Goal: Task Accomplishment & Management: Complete application form

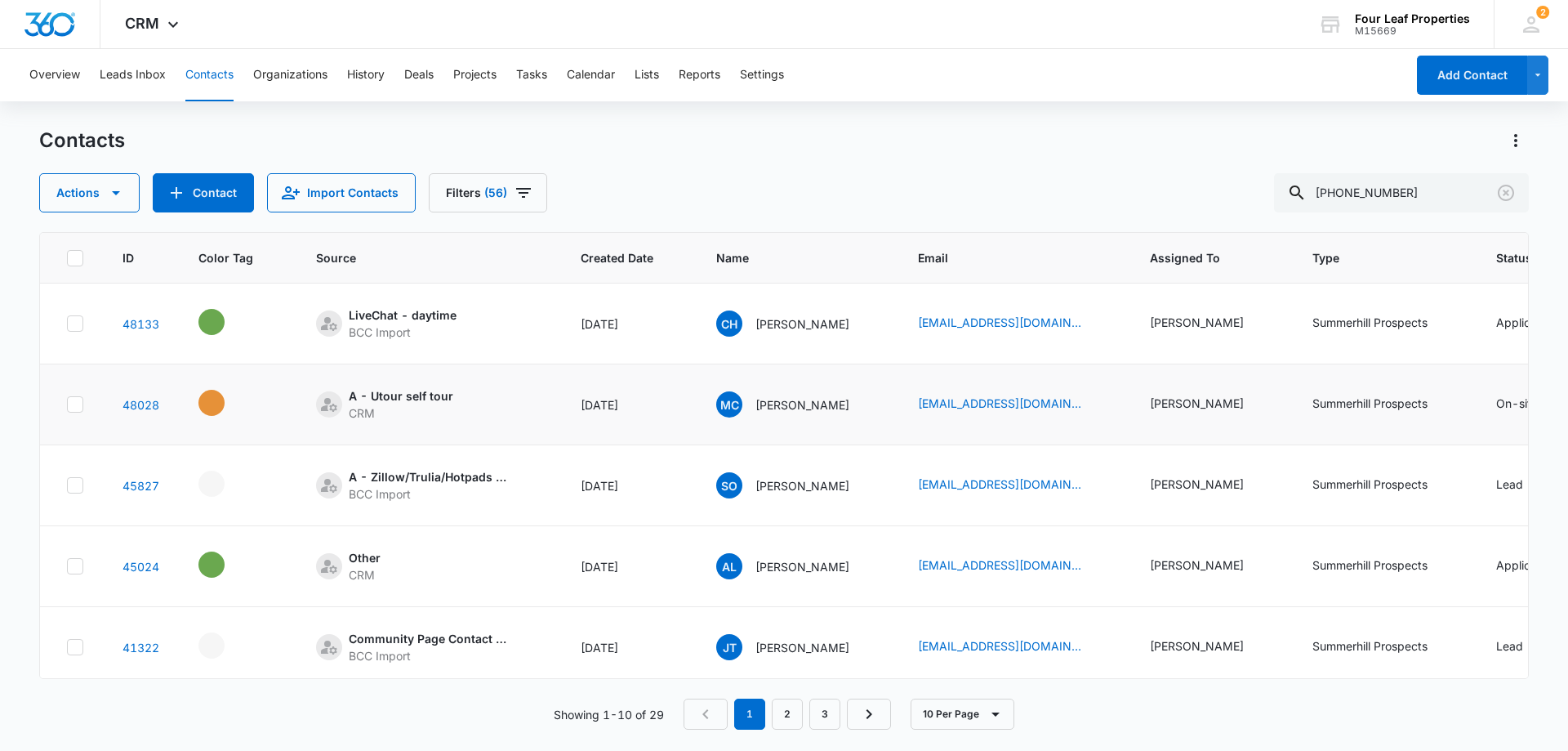
scroll to position [0, 522]
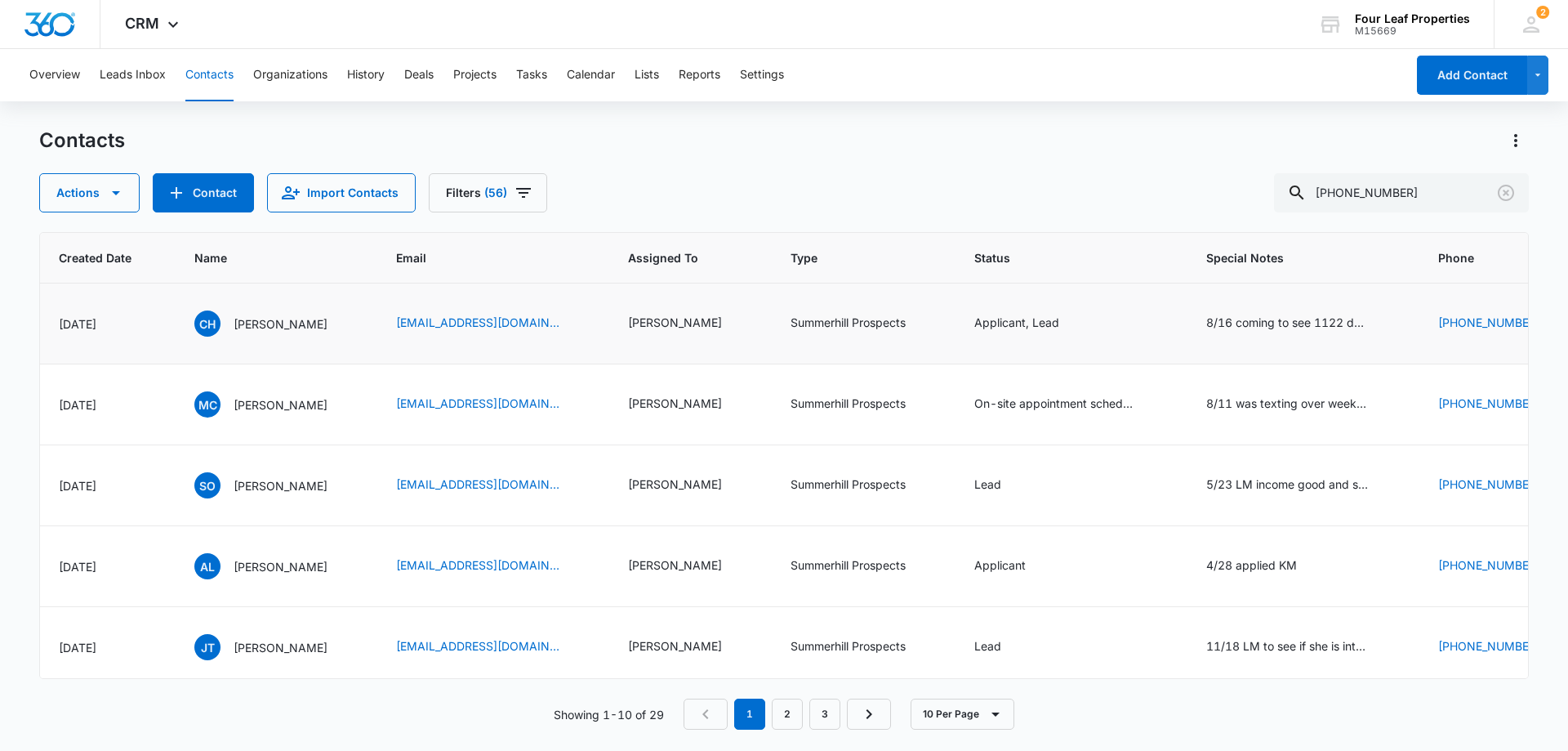
drag, startPoint x: 1416, startPoint y: 198, endPoint x: 491, endPoint y: 299, distance: 930.5
click at [557, 330] on div "Contacts Actions Contact Import Contacts Filters [PHONE_NUMBER] ID Color Tag So…" at bounding box center [784, 438] width 1489 height 621
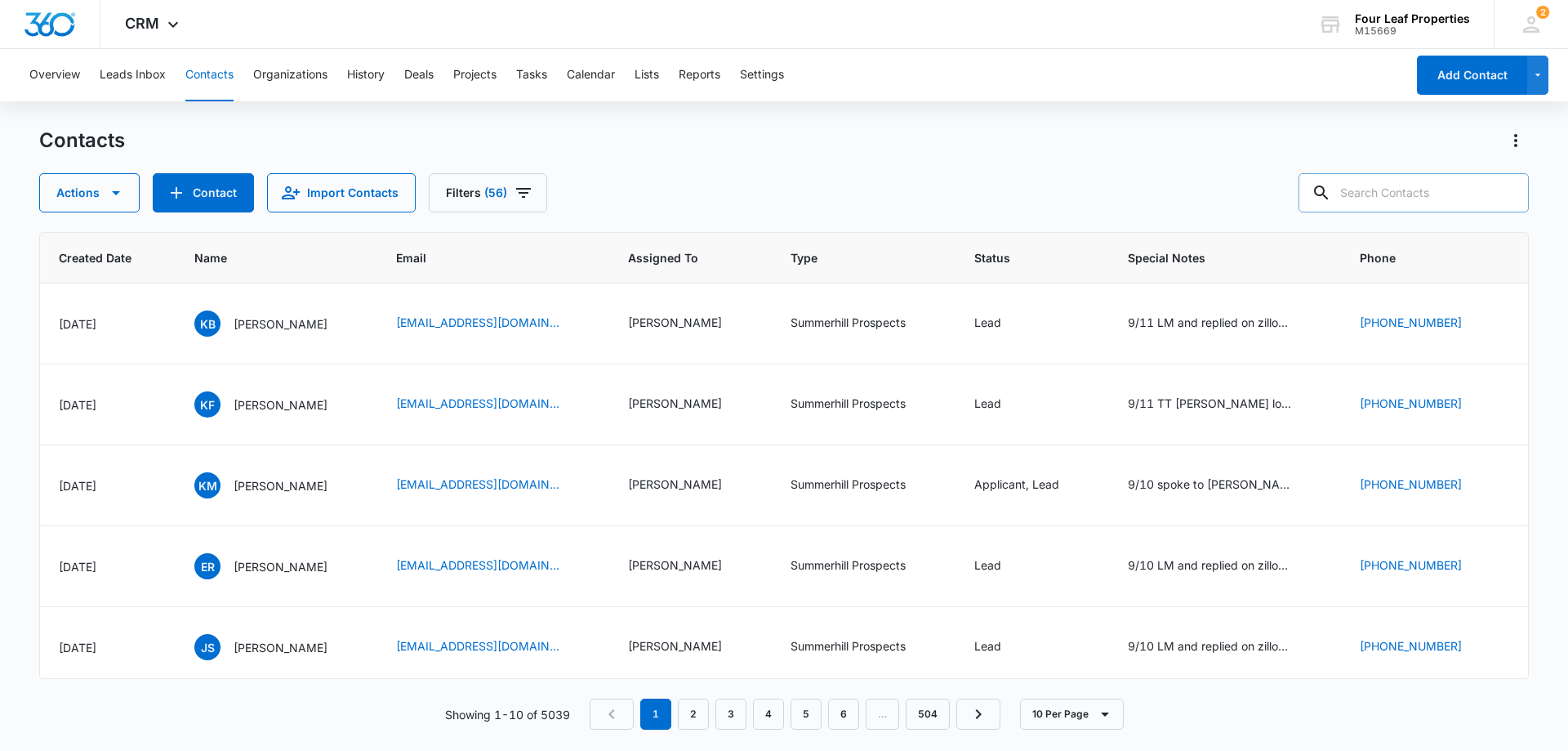
click at [1369, 190] on input "text" at bounding box center [1413, 192] width 230 height 39
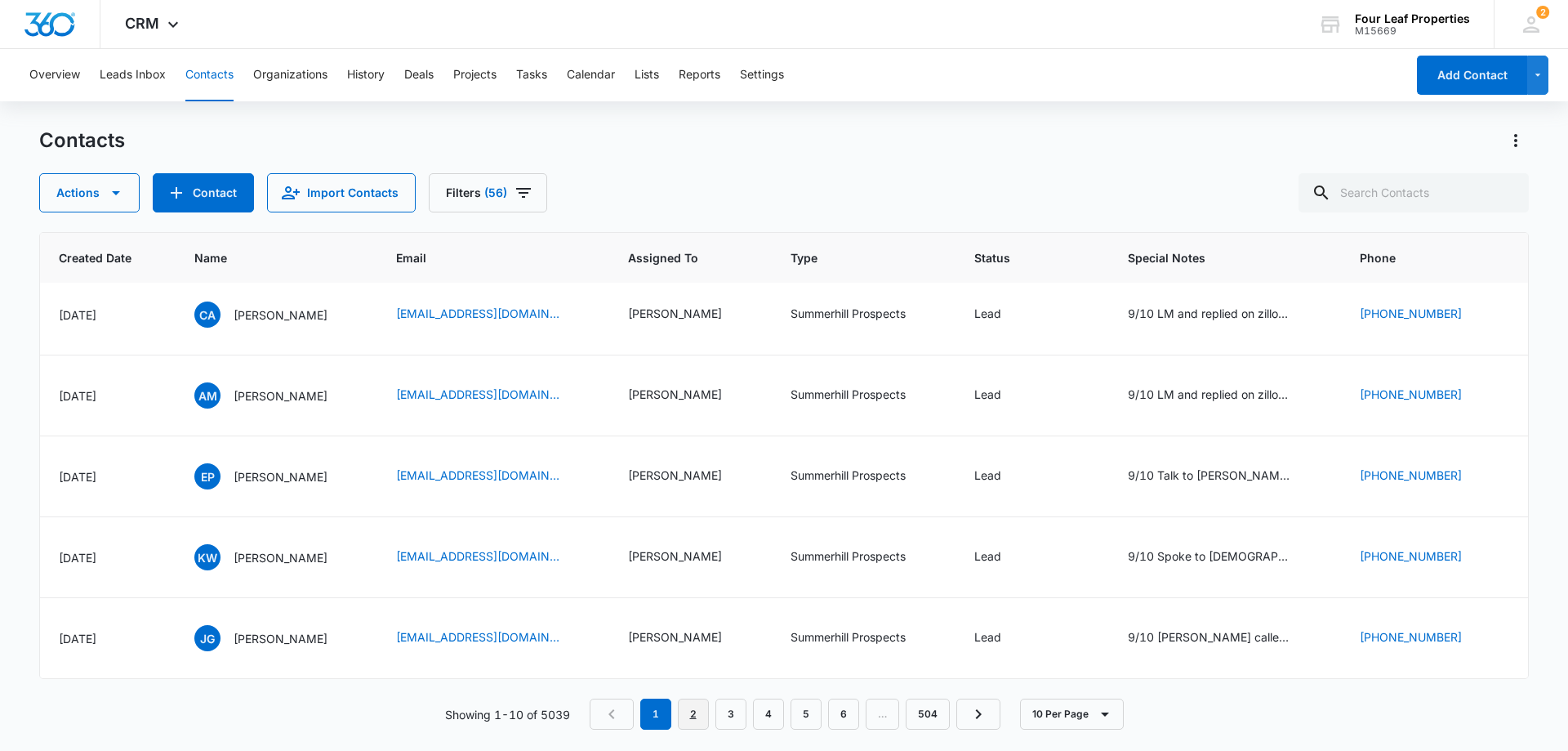
click at [696, 701] on link "2" at bounding box center [693, 713] width 31 height 31
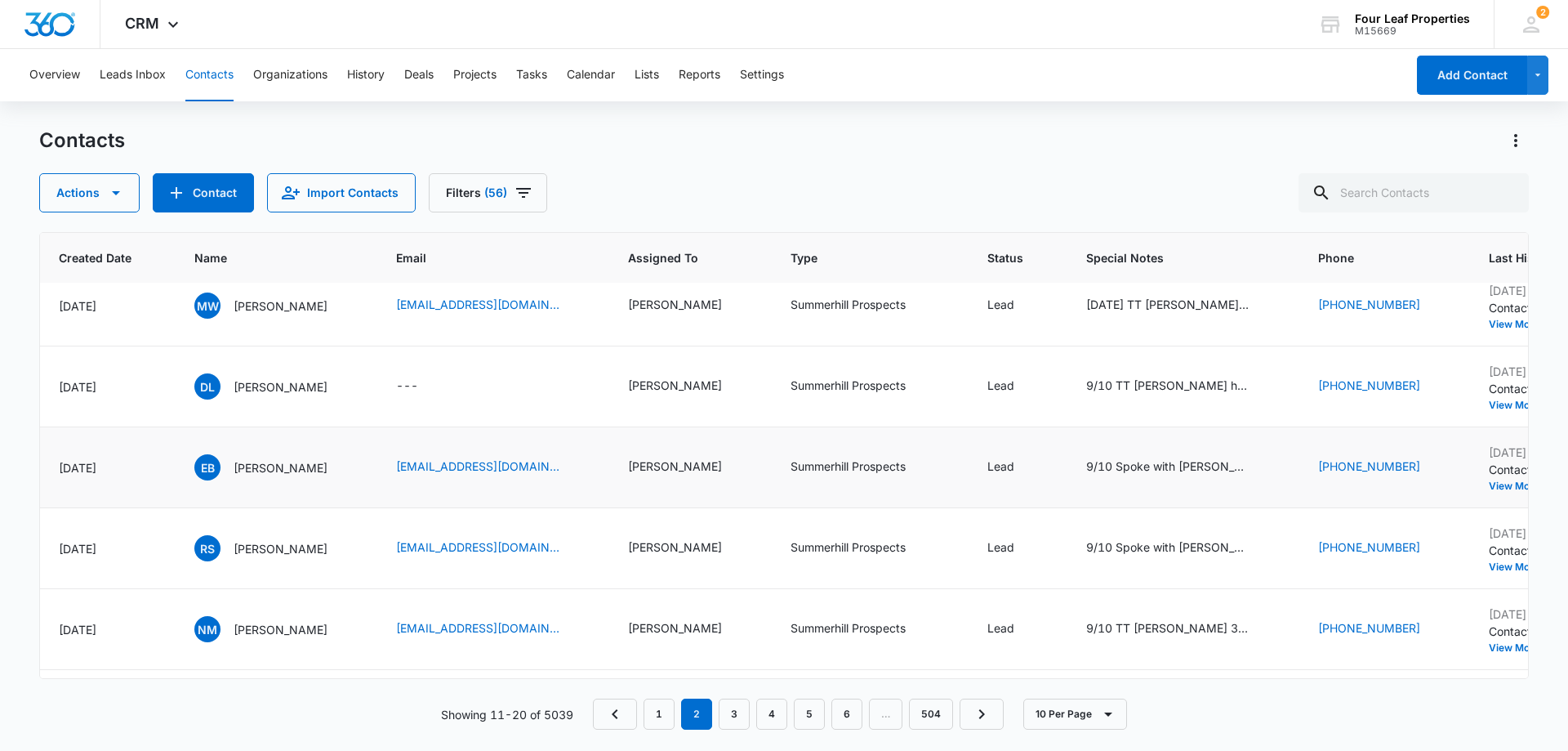
scroll to position [0, 522]
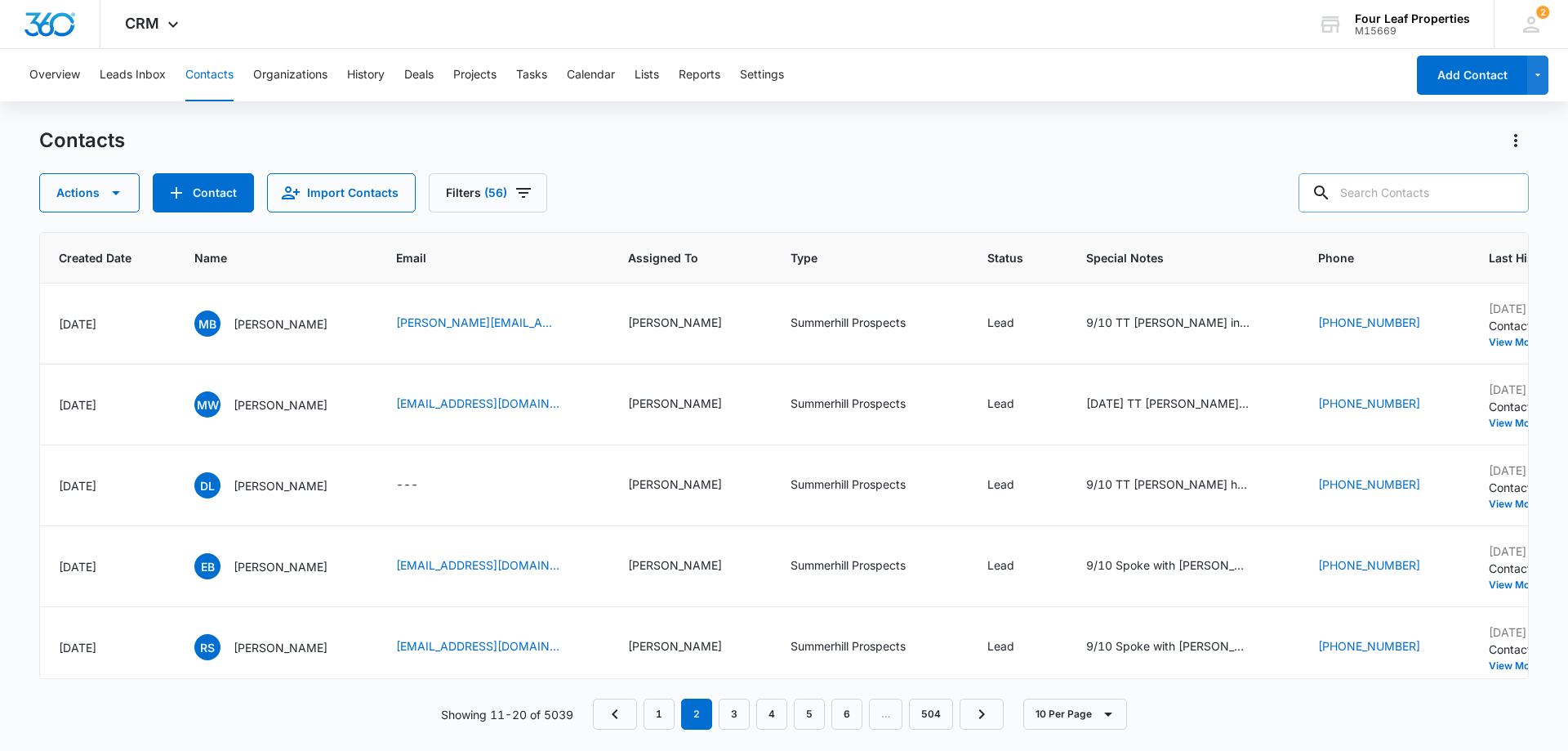
click at [1373, 191] on input "text" at bounding box center [1413, 192] width 230 height 39
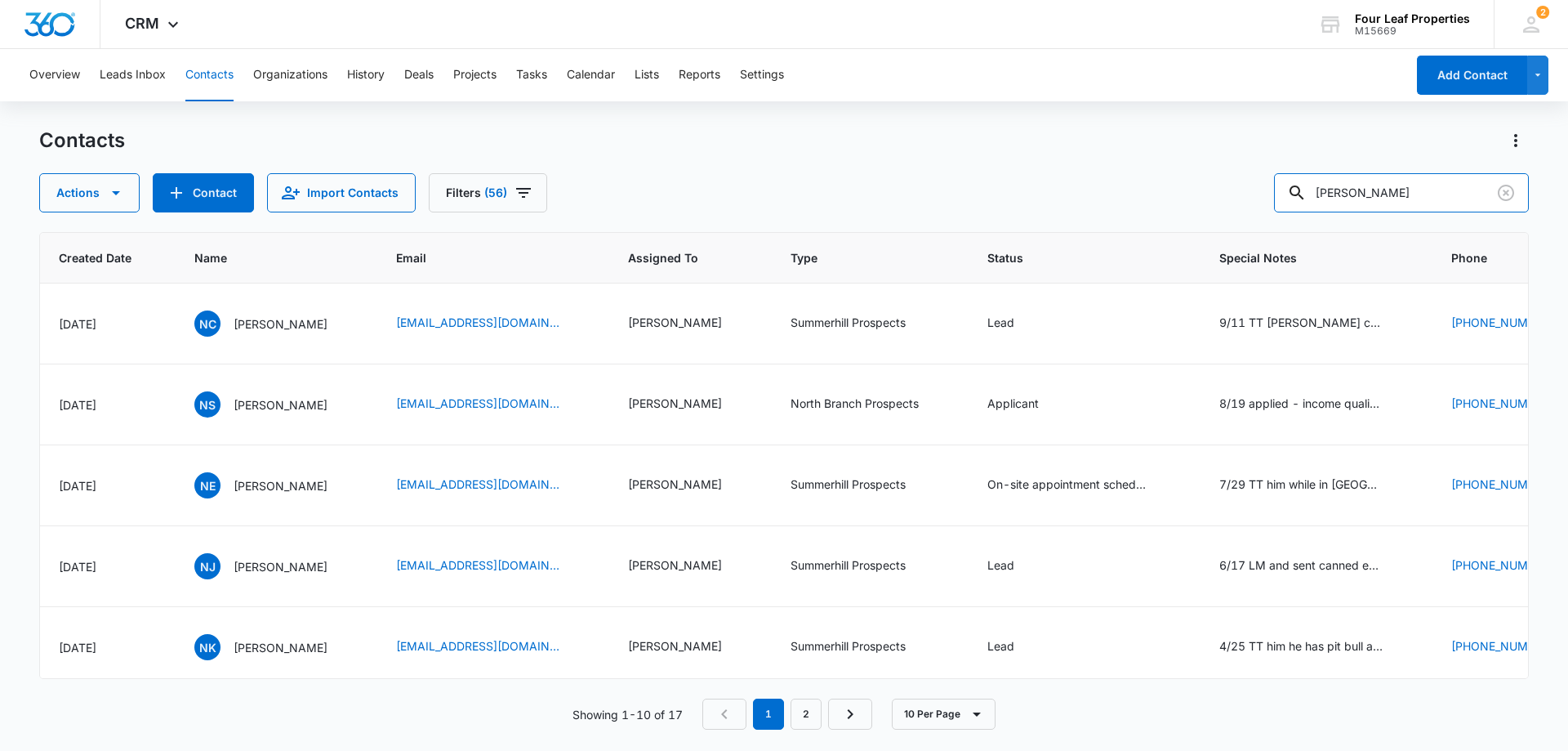
scroll to position [0, 896]
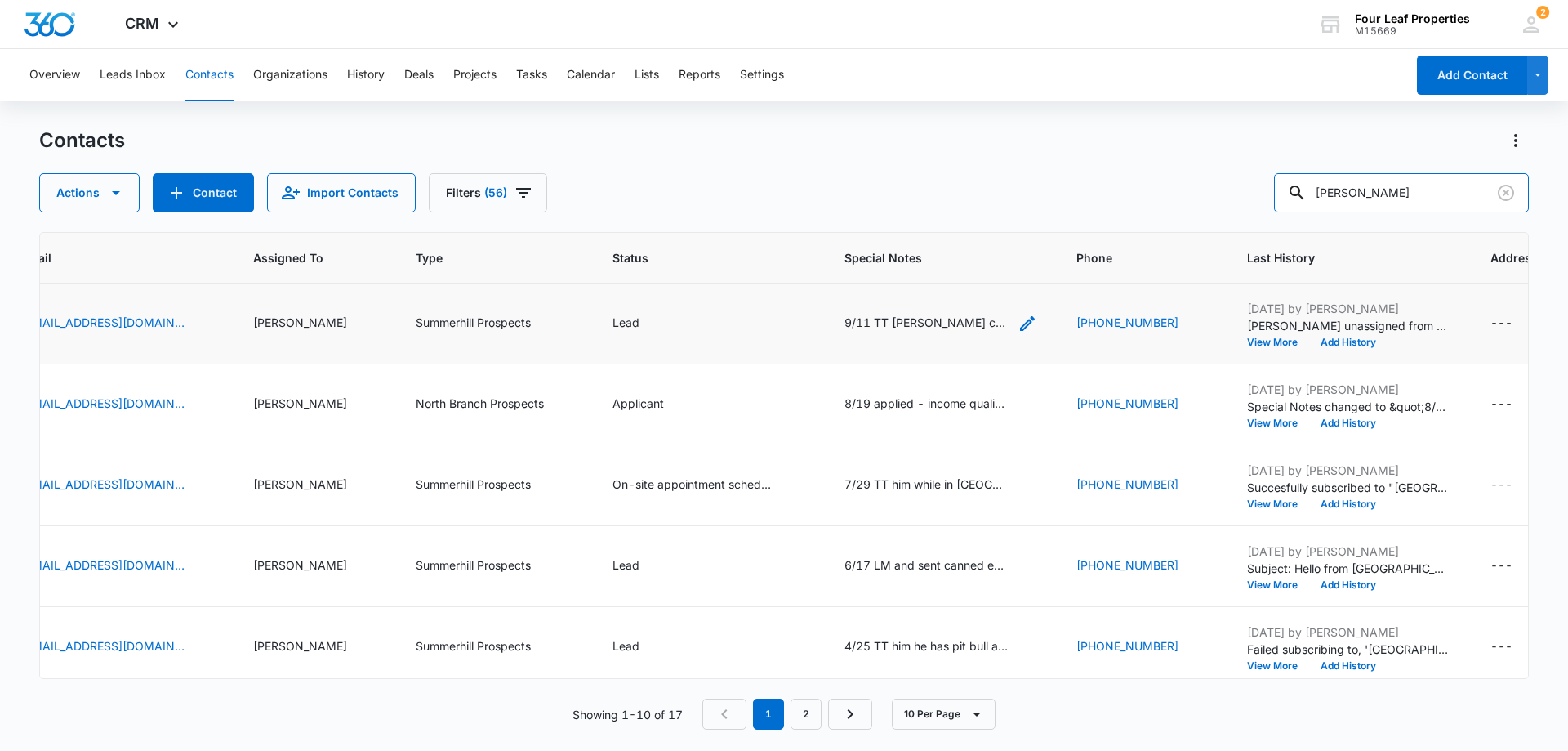
type input "[PERSON_NAME]"
click at [941, 324] on div "9/11 TT [PERSON_NAME] coming to tour at 3:30 [DATE] AI F/U" at bounding box center [926, 322] width 163 height 17
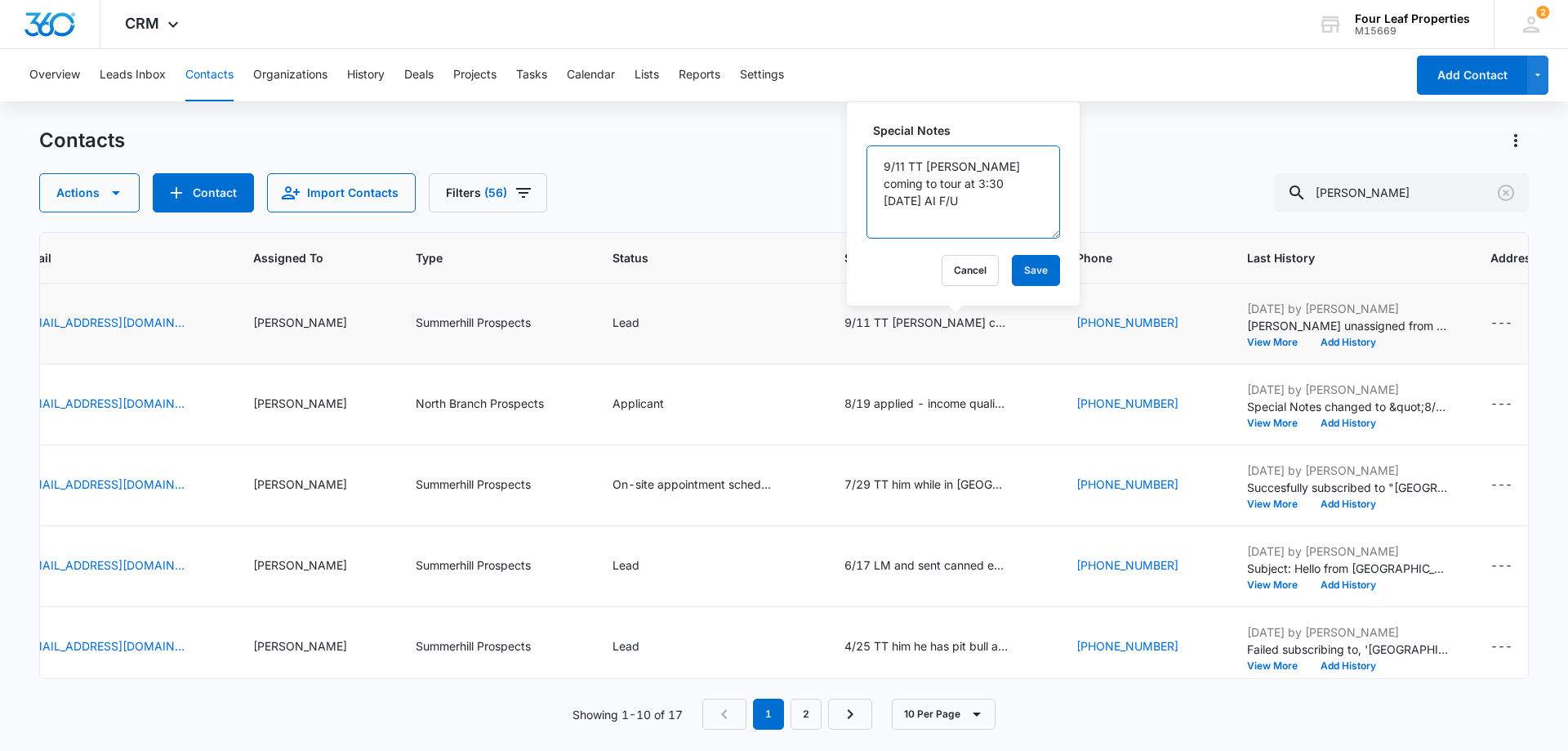
click at [883, 166] on textarea "9/11 TT [PERSON_NAME] coming to tour at 3:30 [DATE] AI F/U" at bounding box center [963, 192] width 193 height 93
type textarea "9/11 toured income in far too low will continue working with him 9/11 TT [PERSO…"
click at [1012, 272] on button "Save" at bounding box center [1035, 270] width 48 height 31
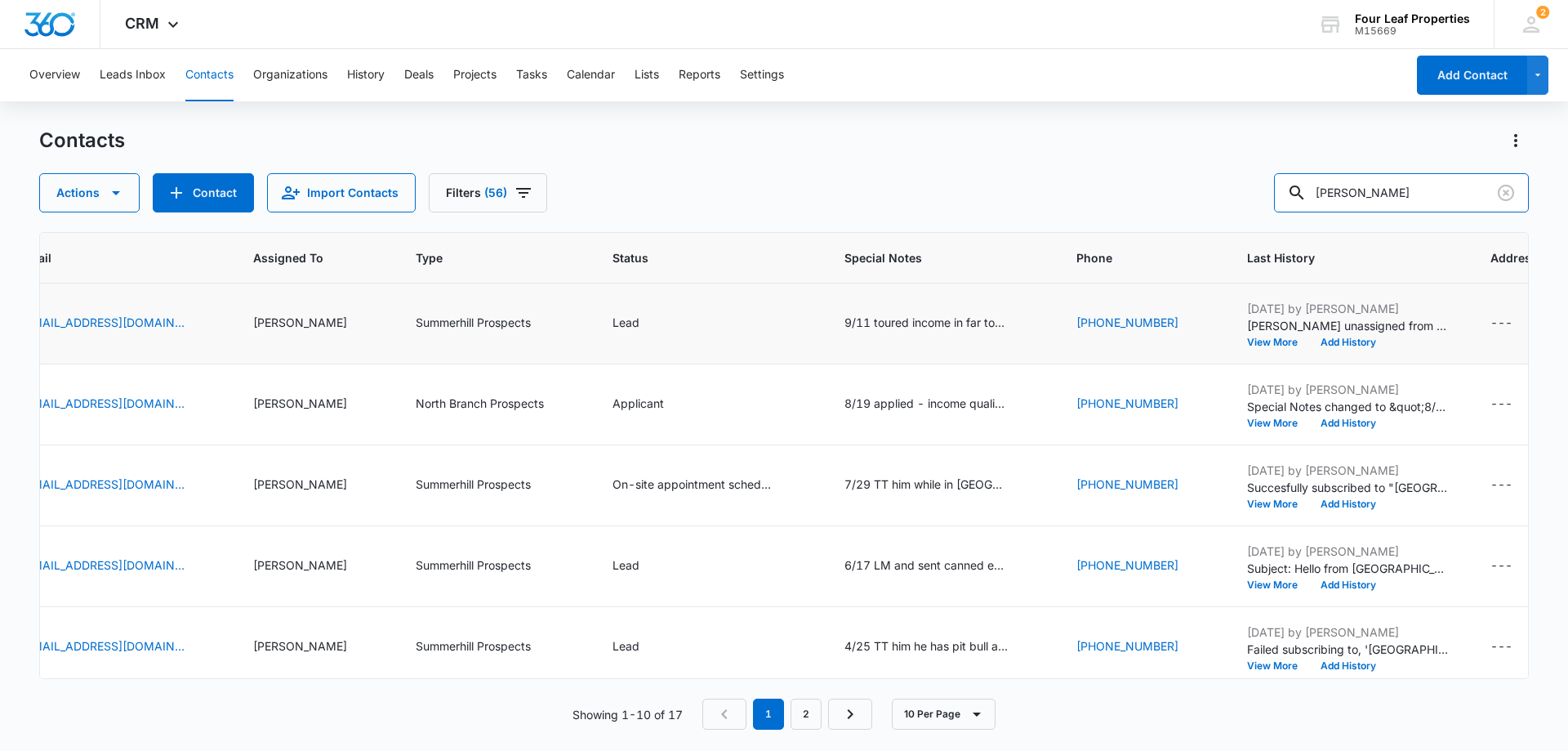
drag, startPoint x: 1396, startPoint y: 191, endPoint x: 1032, endPoint y: 217, distance: 364.9
click at [1032, 217] on div "Contacts Actions Contact Import Contacts Filters (56) [PERSON_NAME] ID Color Ta…" at bounding box center [784, 438] width 1489 height 621
type input "[PERSON_NAME]"
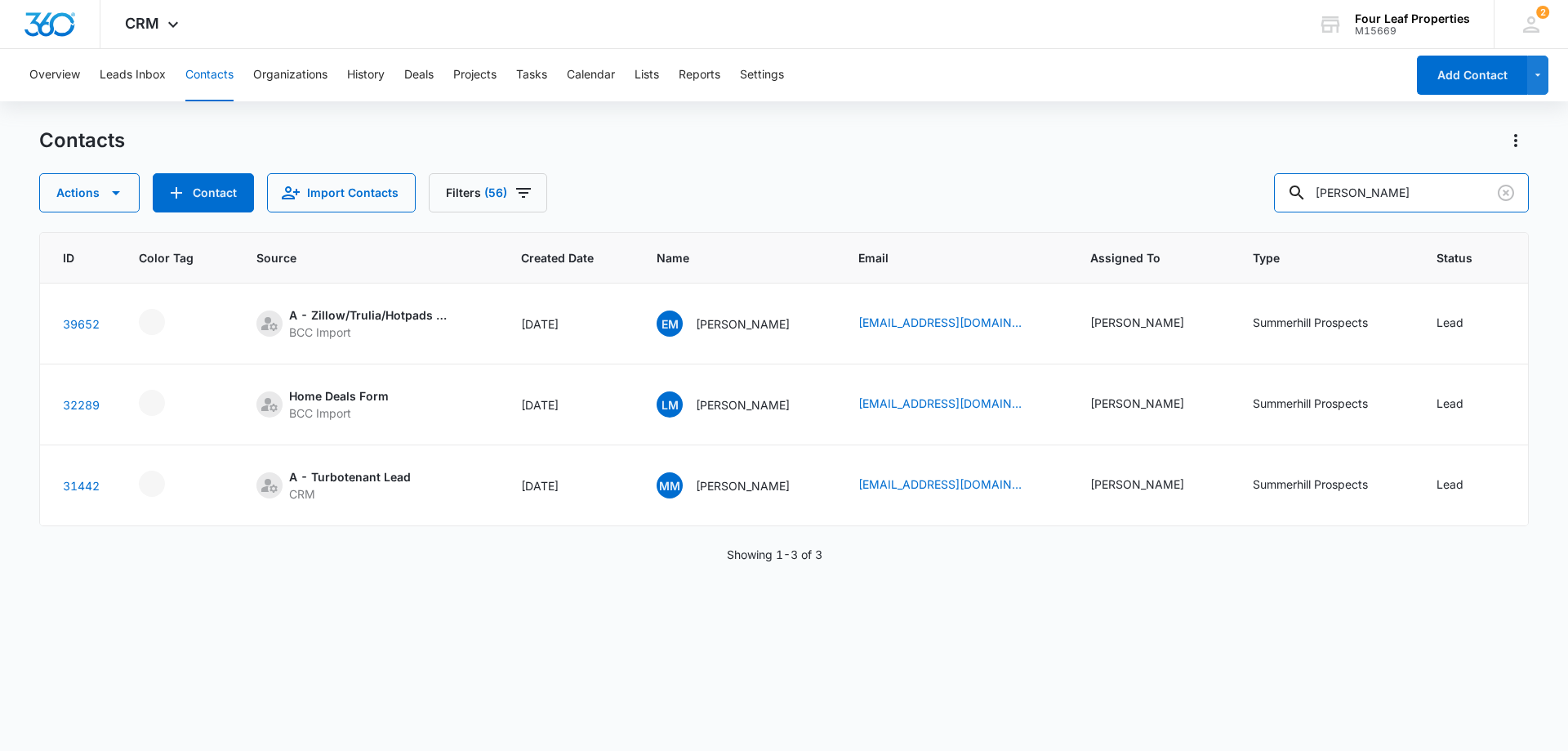
scroll to position [0, 0]
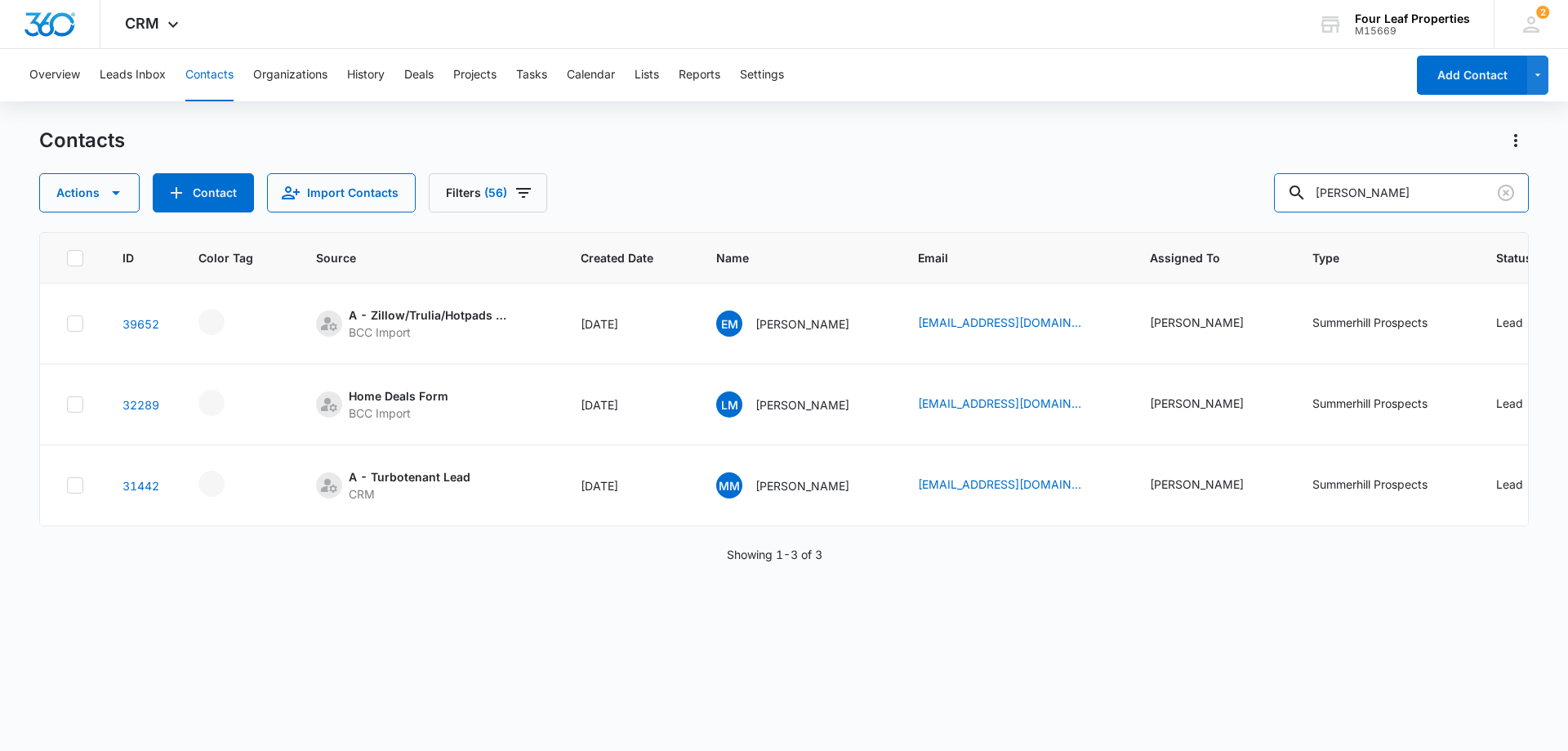
drag, startPoint x: 1378, startPoint y: 194, endPoint x: 858, endPoint y: 176, distance: 520.3
click at [862, 176] on div "Actions Contact Import Contacts Filters (56) [PERSON_NAME]" at bounding box center [784, 192] width 1489 height 39
paste input "tel:[PHONE_NUMBER]"
drag, startPoint x: 1345, startPoint y: 192, endPoint x: 1208, endPoint y: 190, distance: 137.0
click at [1238, 195] on div "Actions Contact Import Contacts Filters (56) tel:[PHONE_NUMBER]" at bounding box center [784, 192] width 1489 height 39
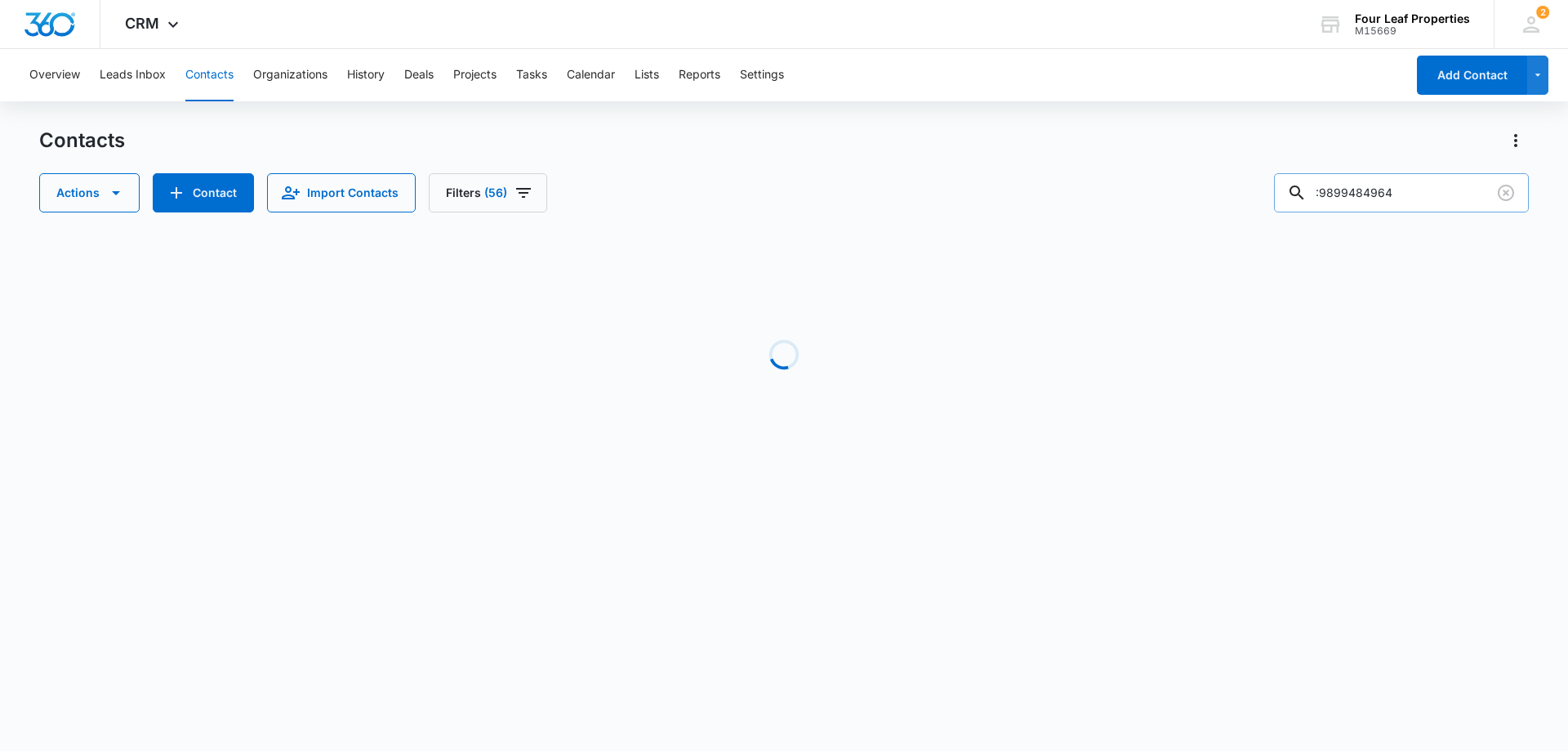
click at [1334, 192] on input ":9899484964" at bounding box center [1402, 192] width 255 height 39
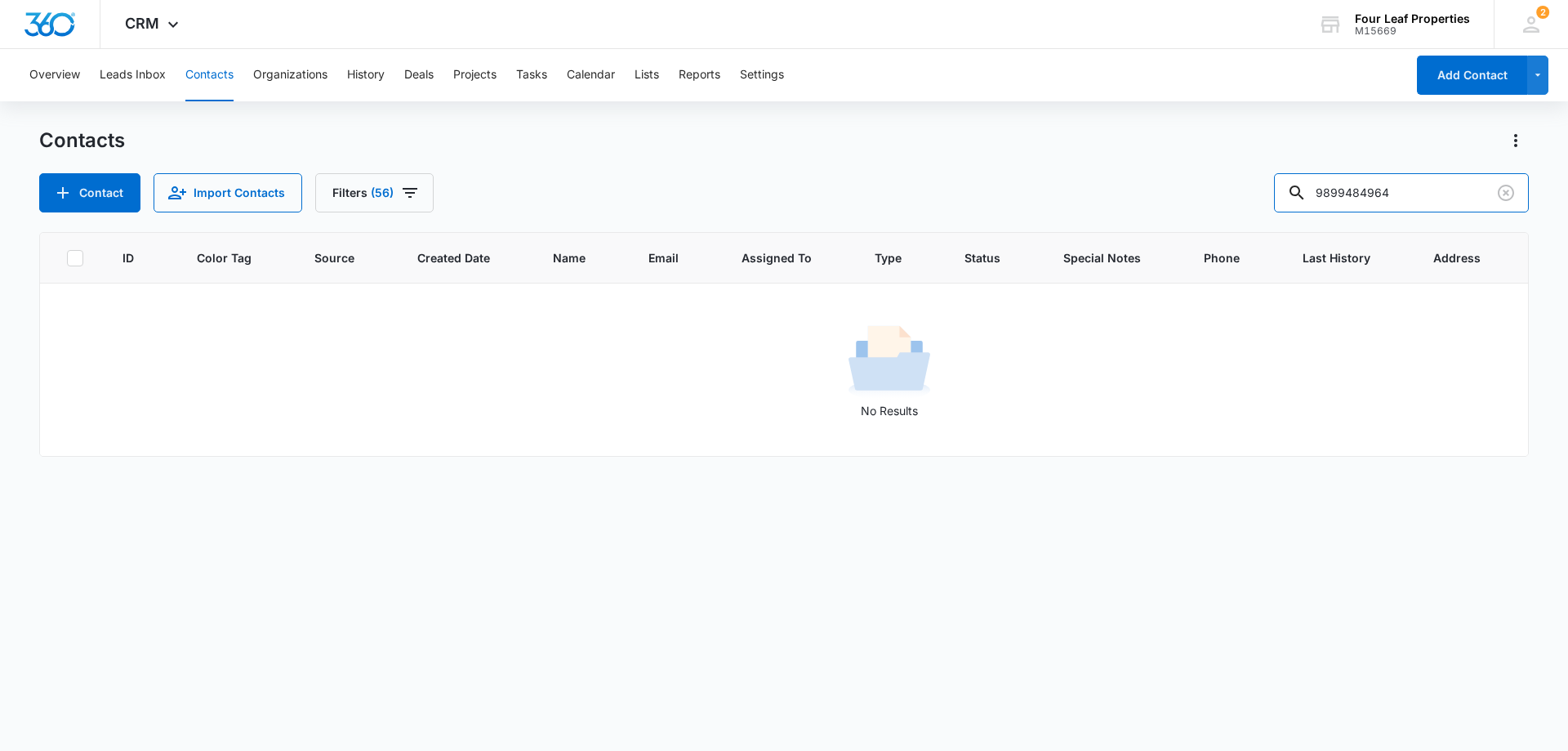
type input "9899484964"
click at [104, 188] on button "Contact" at bounding box center [90, 192] width 101 height 39
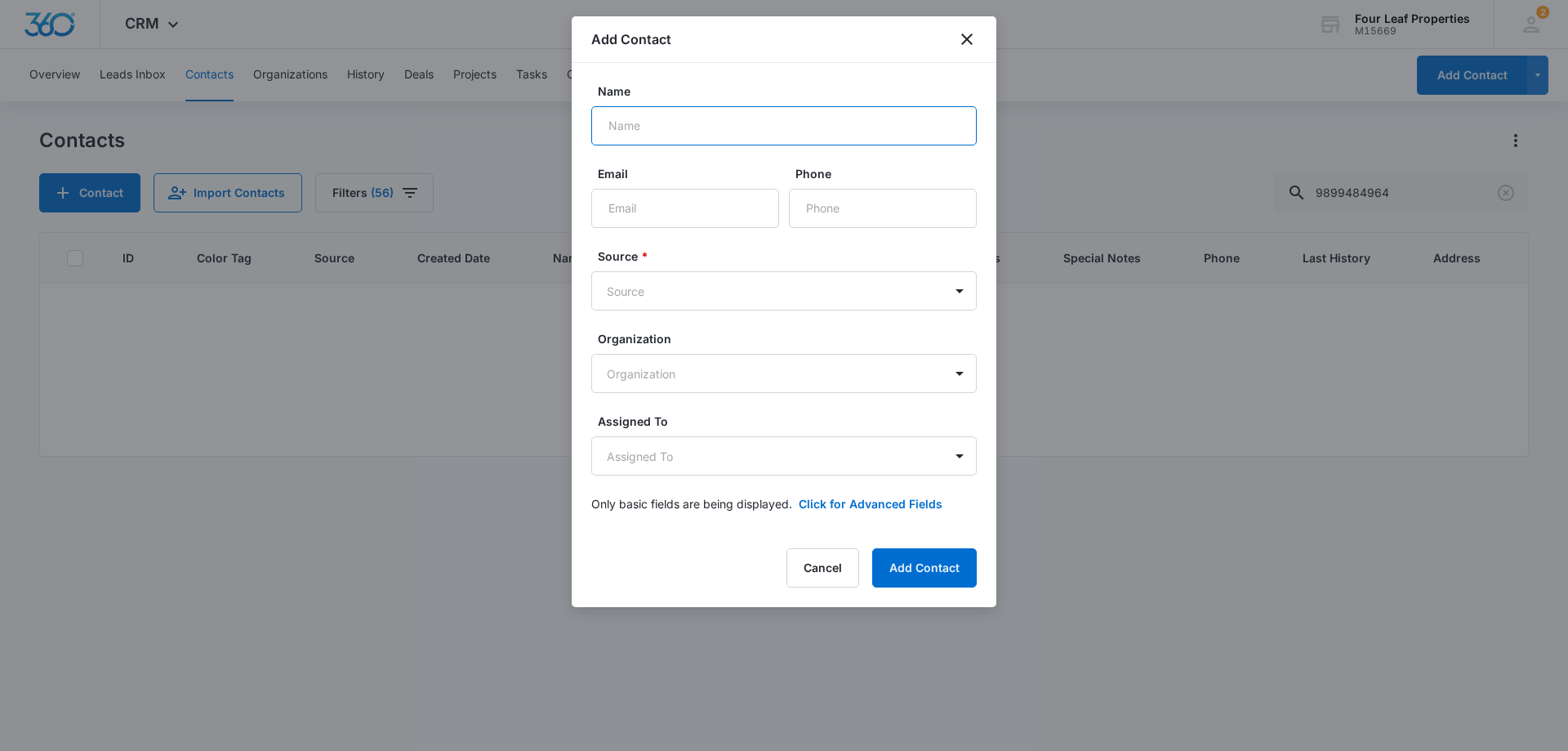
click at [693, 121] on input "Name" at bounding box center [784, 126] width 386 height 39
paste input "Justice [PERSON_NAME]"
type input "Justice [PERSON_NAME]"
click at [766, 209] on input "Email" at bounding box center [685, 208] width 188 height 39
paste input "[EMAIL_ADDRESS][DOMAIN_NAME]"
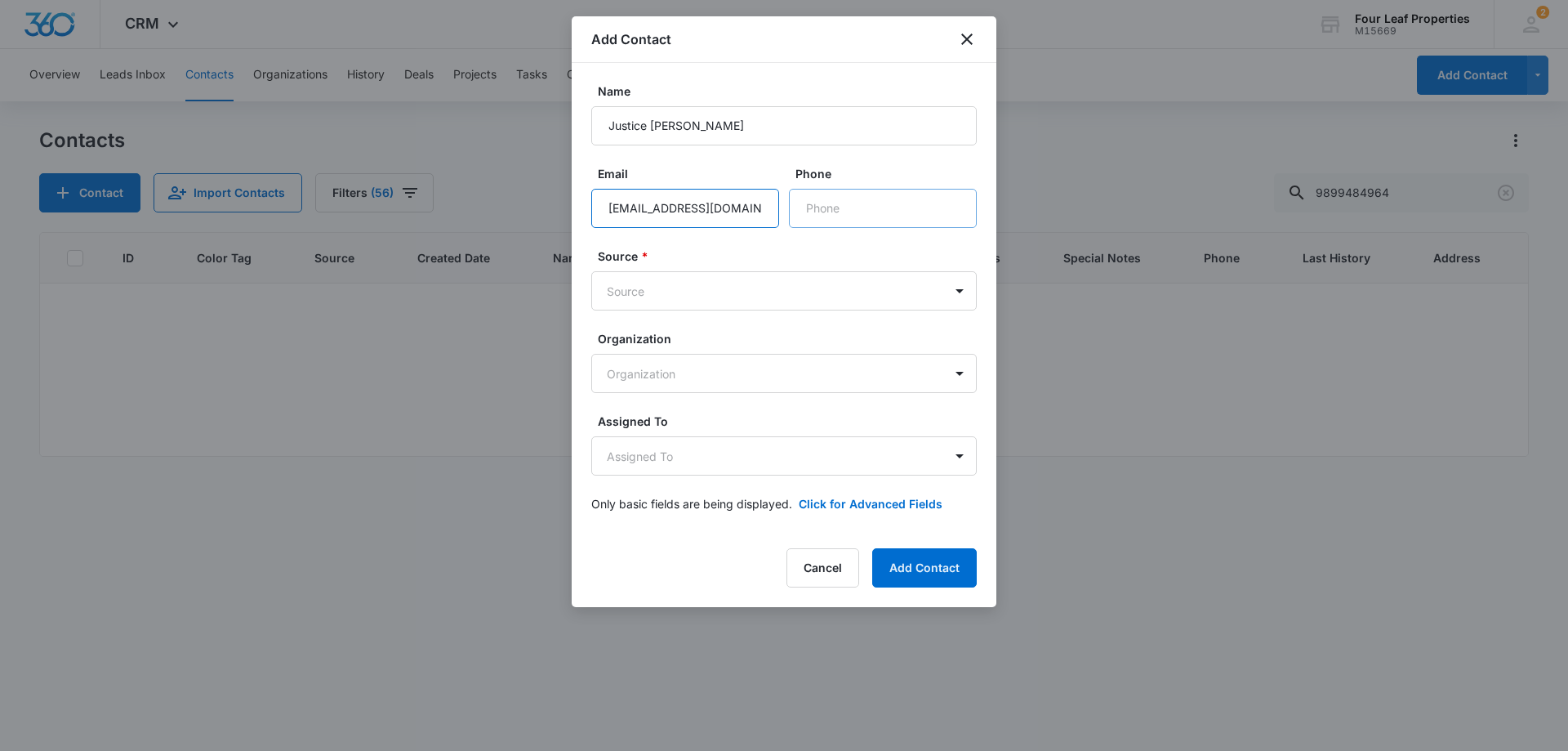
type input "[EMAIL_ADDRESS][DOMAIN_NAME]"
click at [826, 207] on input "Phone" at bounding box center [883, 208] width 188 height 39
type input "[PHONE_NUMBER]"
click at [773, 301] on body "CRM Apps Reputation Websites Forms CRM Email Social Shop Payments POS Content A…" at bounding box center [784, 376] width 1568 height 751
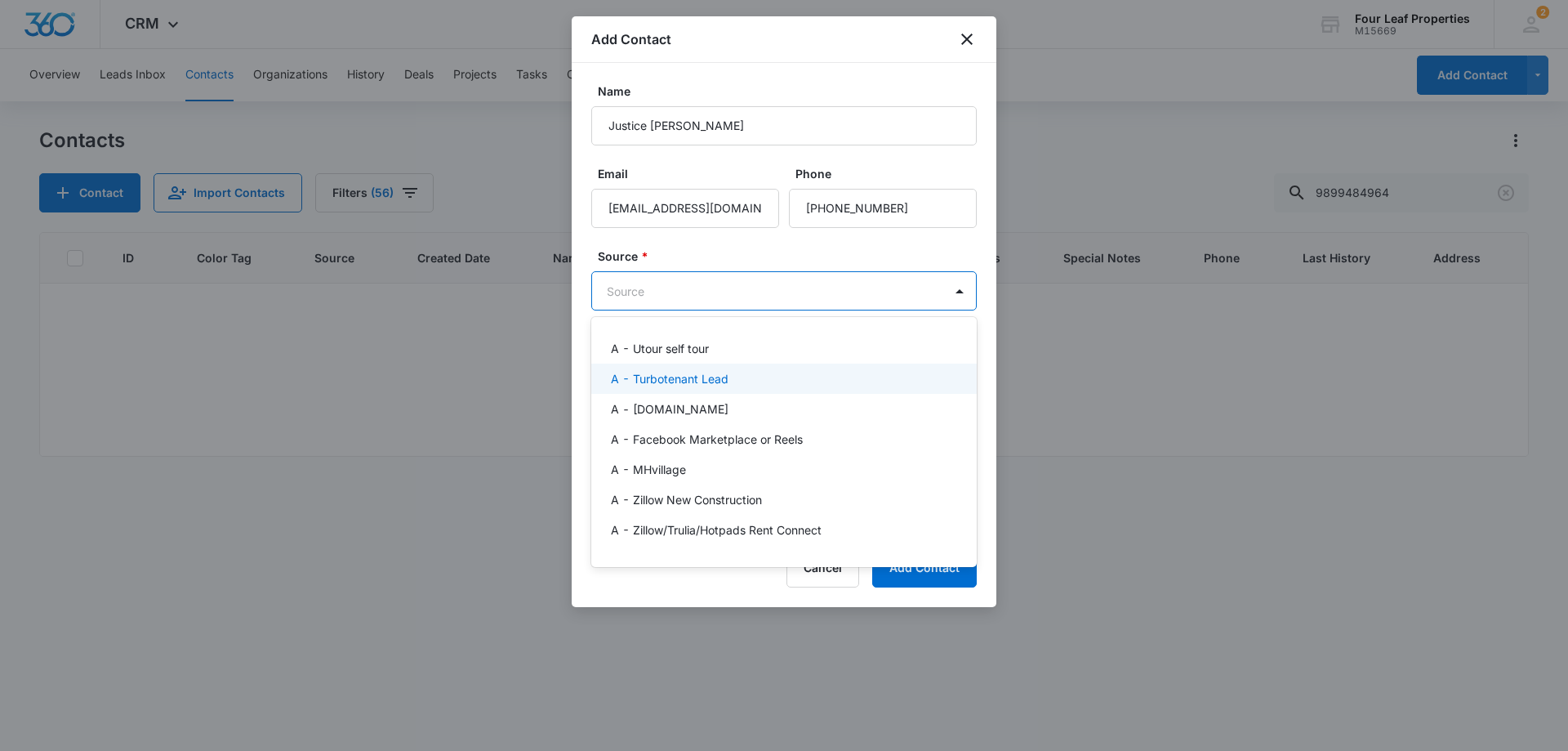
click at [677, 390] on div "A - Turbotenant Lead" at bounding box center [784, 378] width 386 height 30
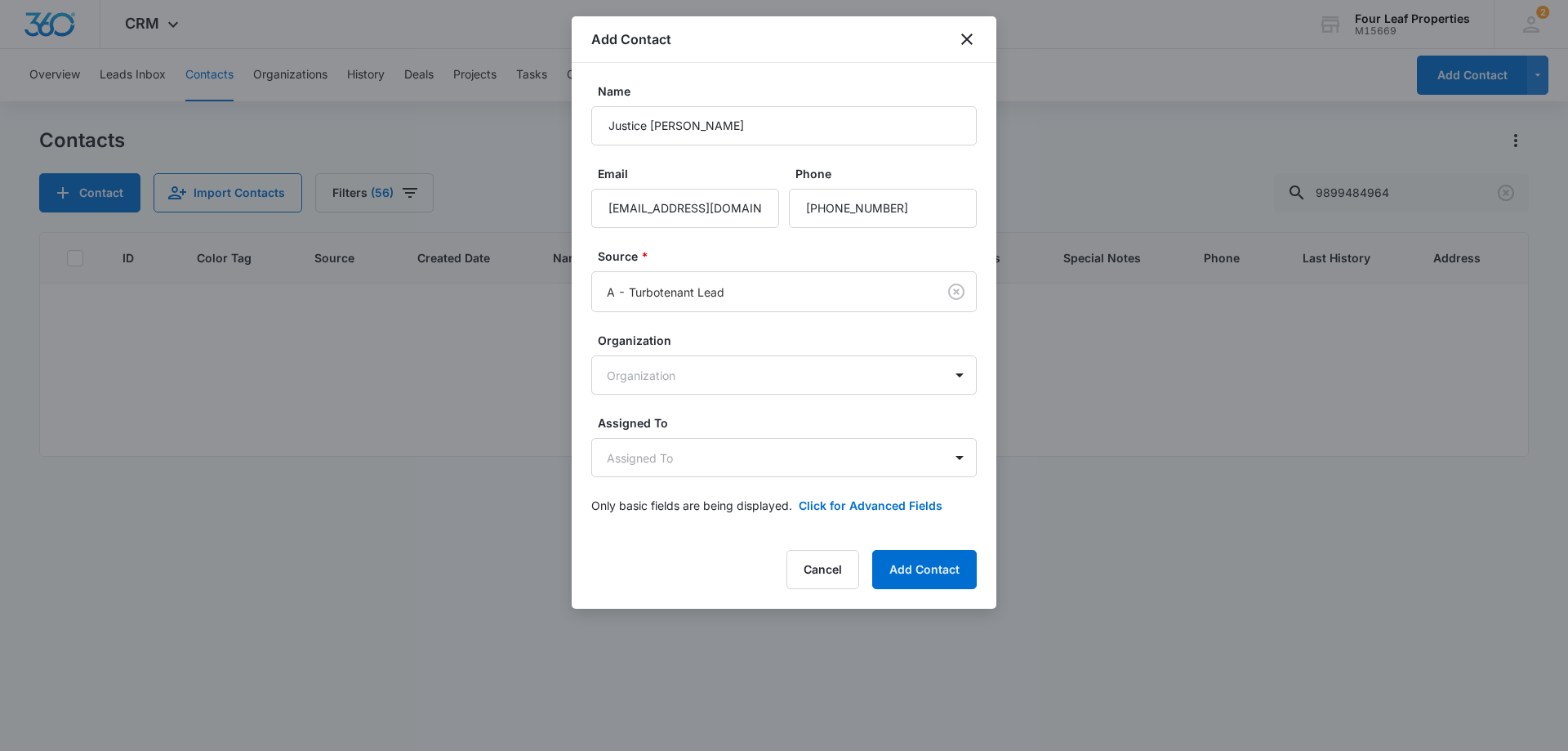
click at [688, 260] on label "Source *" at bounding box center [790, 256] width 386 height 17
click at [735, 454] on body "CRM Apps Reputation Websites Forms CRM Email Social Shop Payments POS Content A…" at bounding box center [784, 376] width 1568 height 751
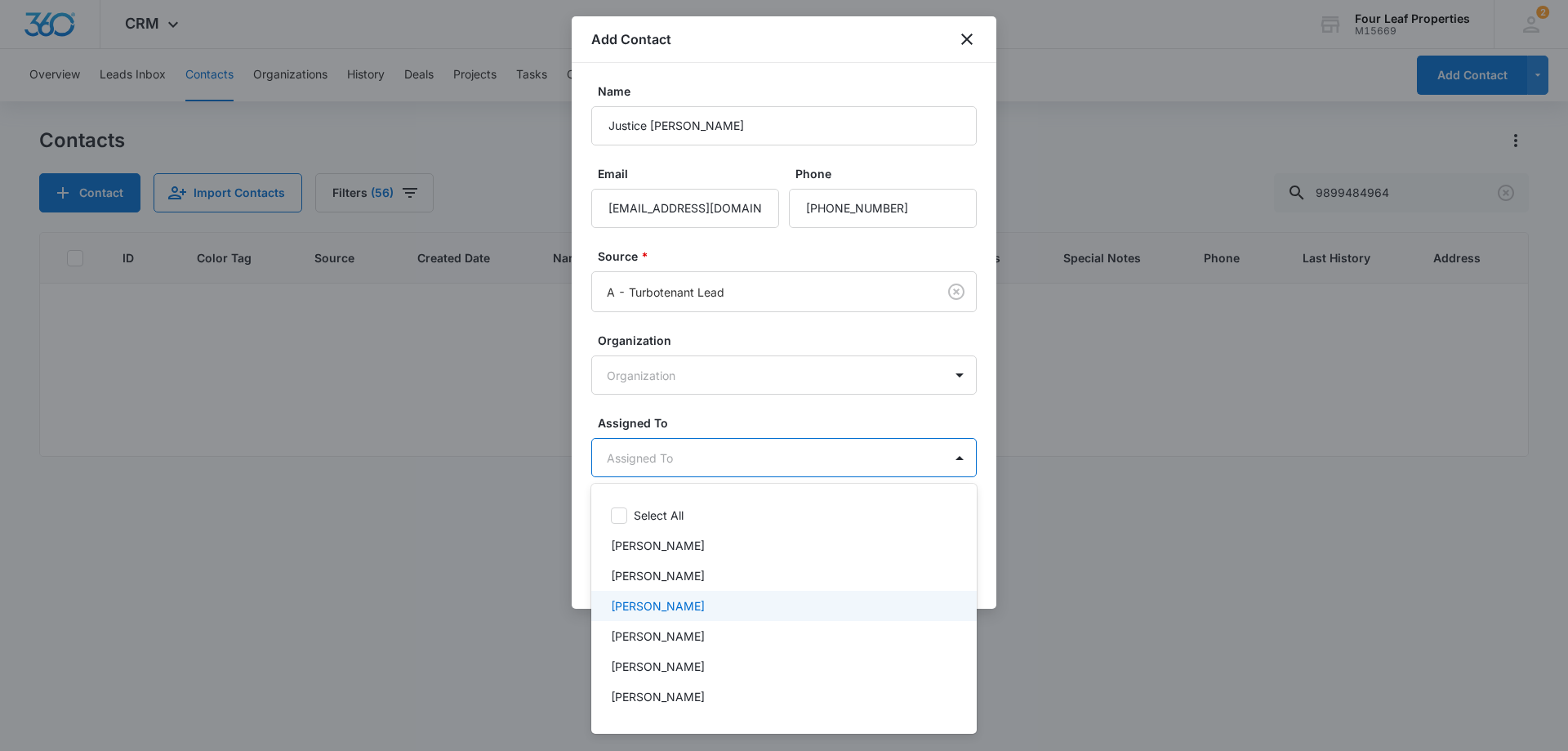
click at [701, 605] on p "[PERSON_NAME]" at bounding box center [658, 605] width 94 height 17
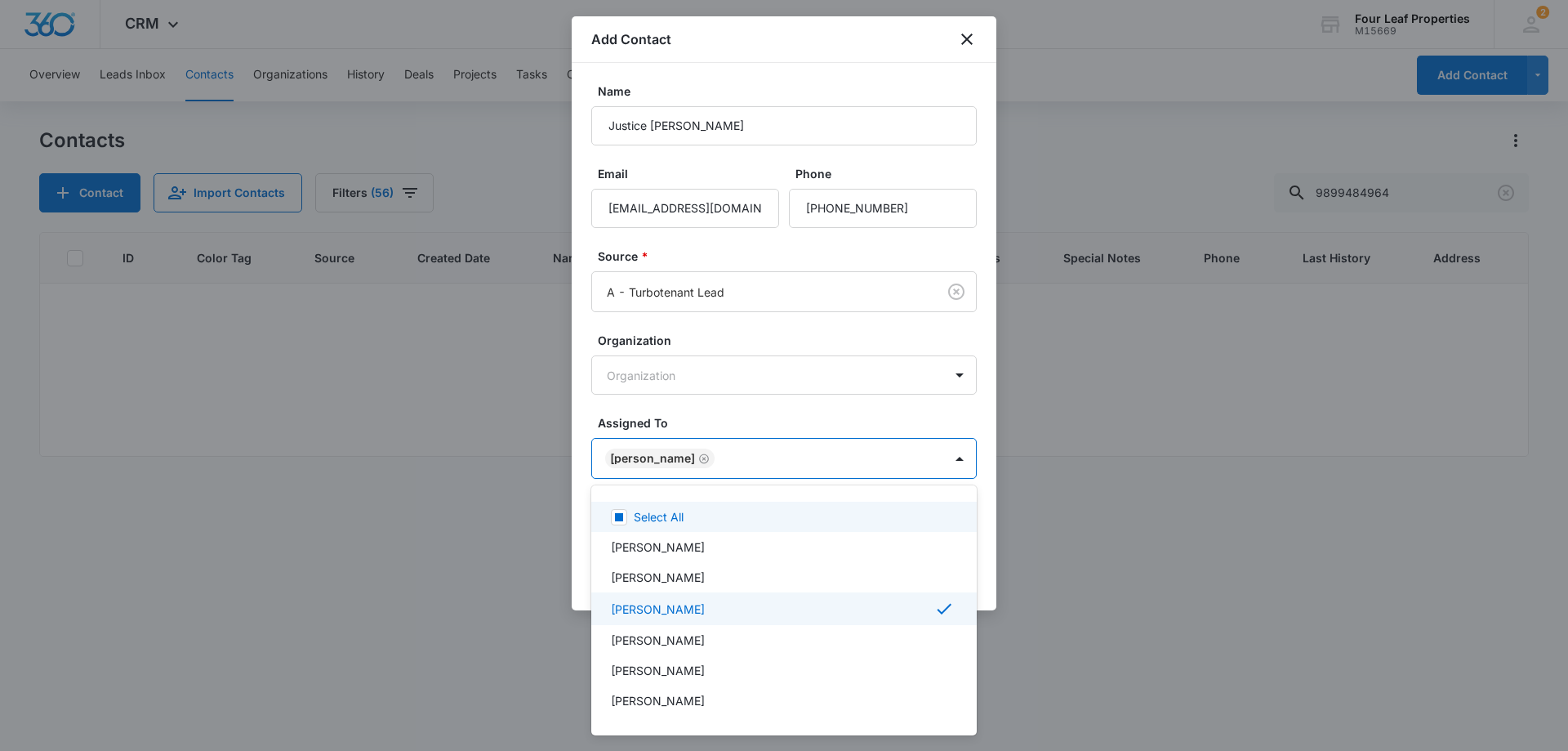
click at [766, 419] on div at bounding box center [784, 376] width 1568 height 751
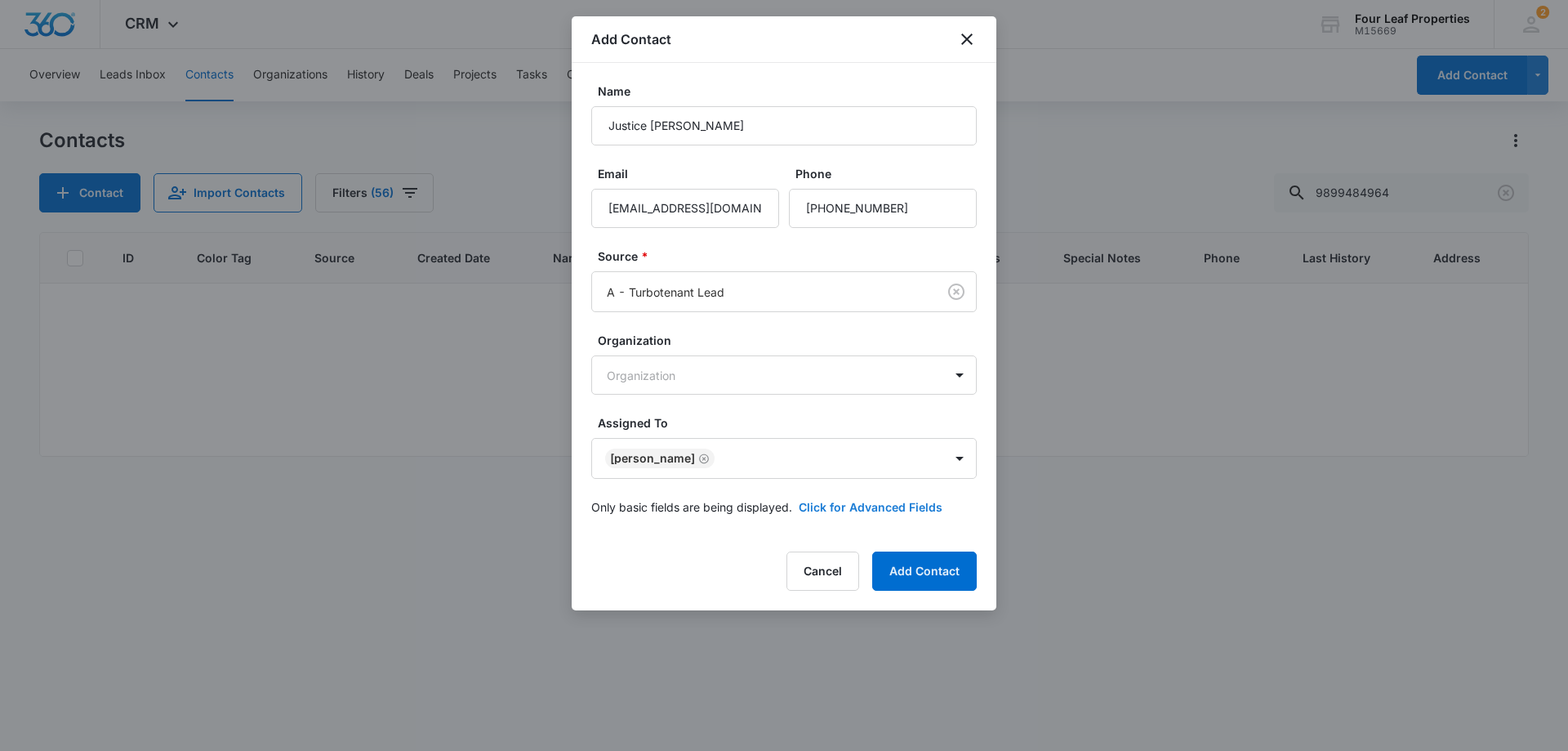
click at [823, 510] on button "Click for Advanced Fields" at bounding box center [870, 507] width 144 height 17
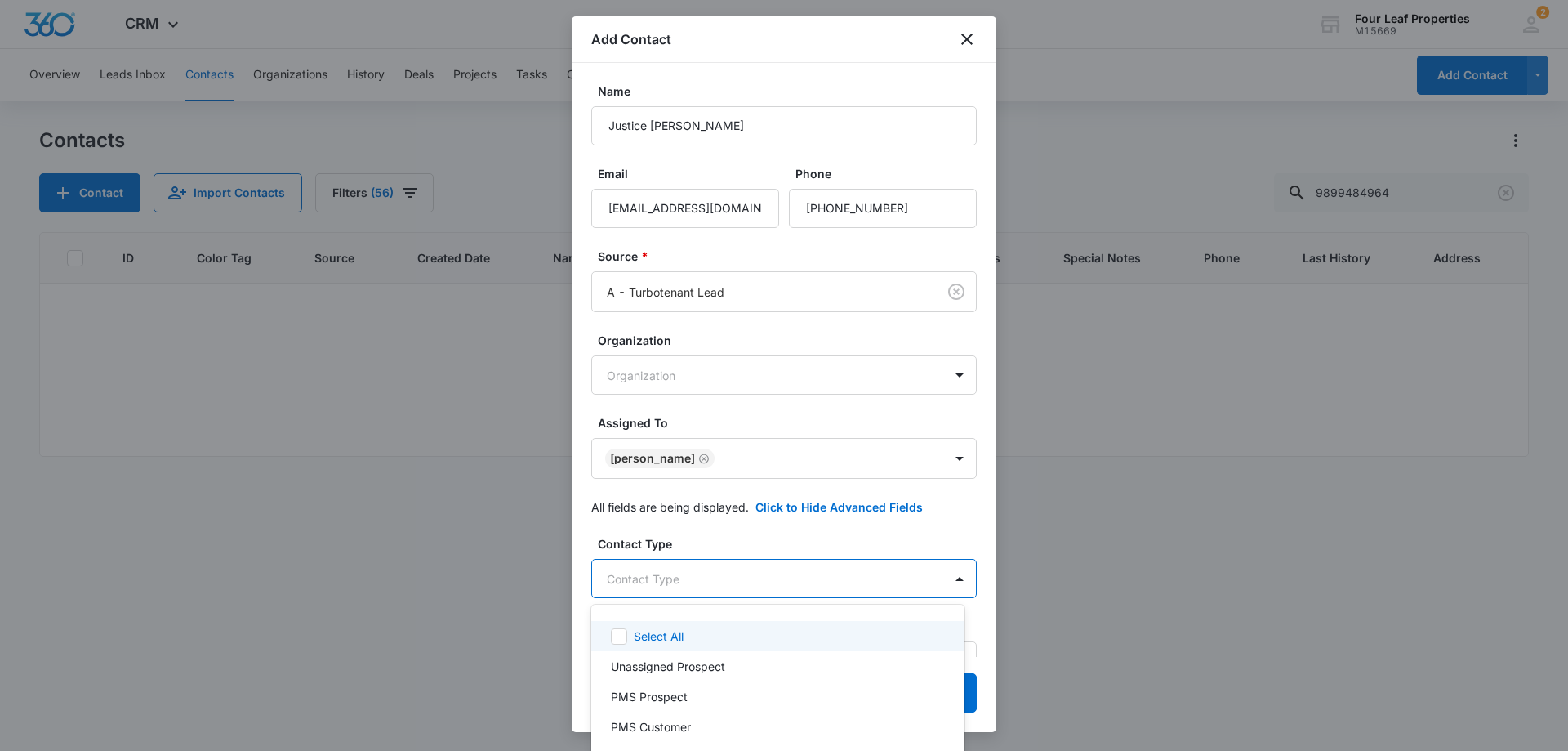
click at [778, 575] on body "CRM Apps Reputation Websites Forms CRM Email Social Shop Payments POS Content A…" at bounding box center [784, 376] width 1568 height 751
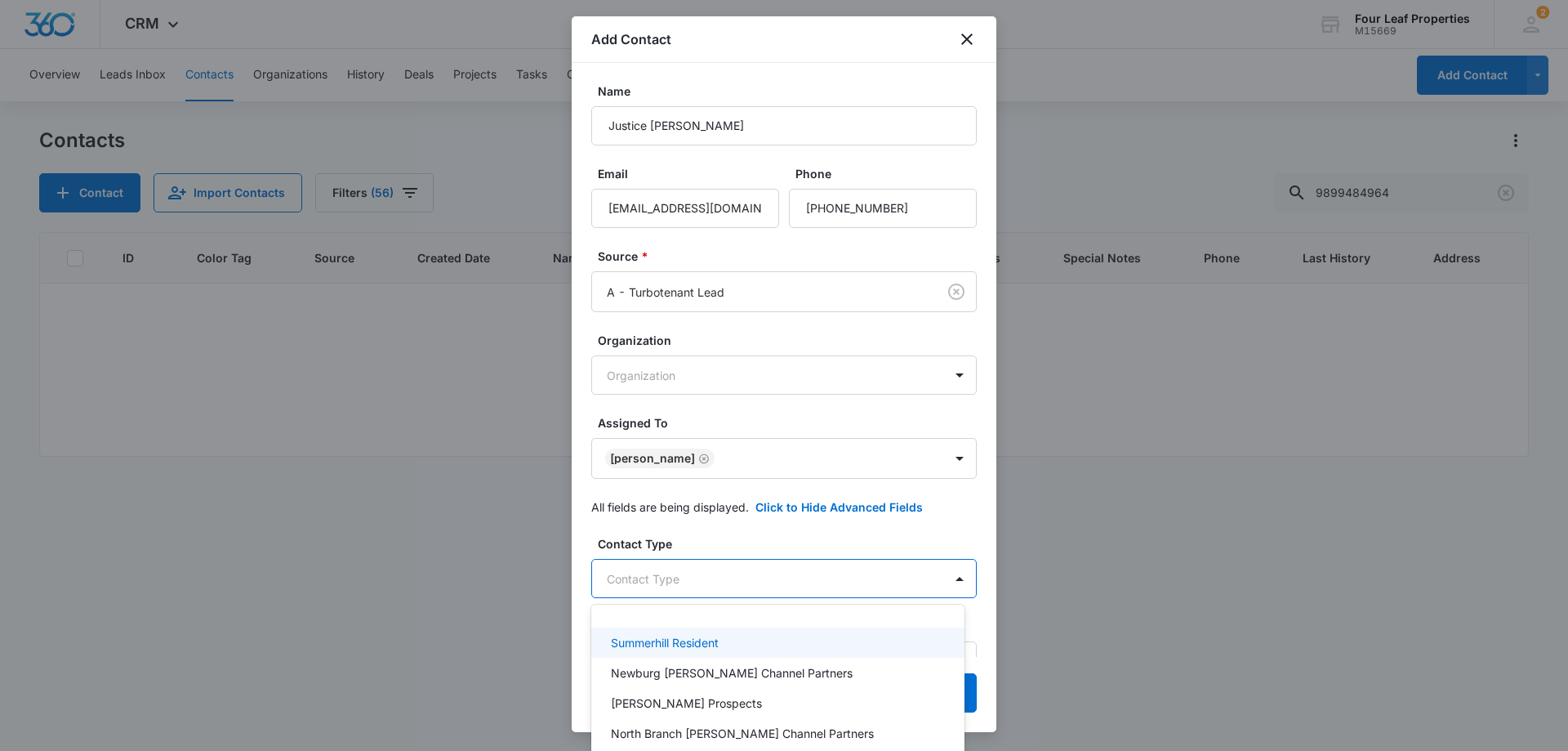
click at [738, 644] on div "Summerhill Resident" at bounding box center [776, 642] width 330 height 17
click at [729, 579] on div at bounding box center [784, 376] width 1568 height 751
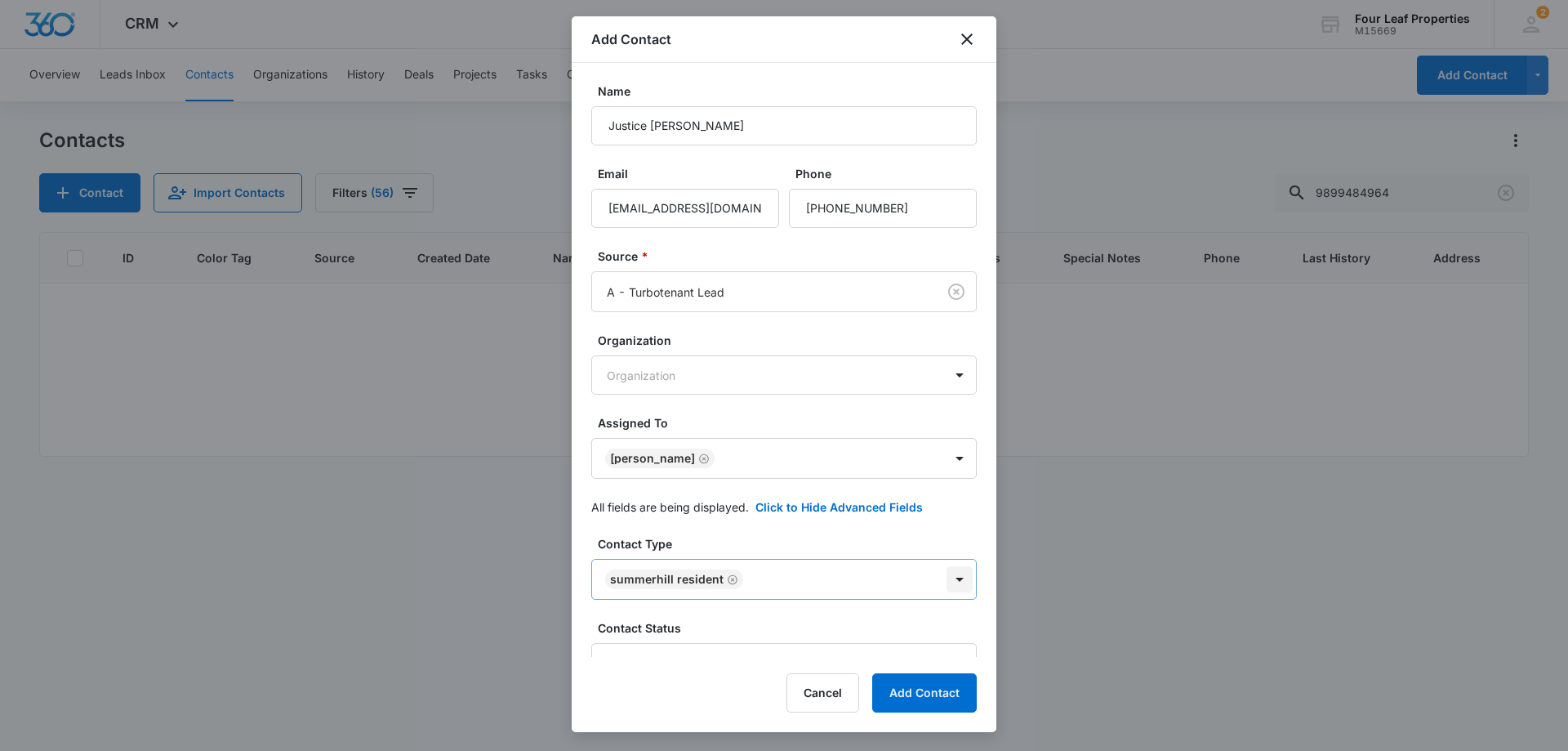
click at [950, 582] on body "CRM Apps Reputation Websites Forms CRM Email Social Shop Payments POS Content A…" at bounding box center [784, 376] width 1568 height 751
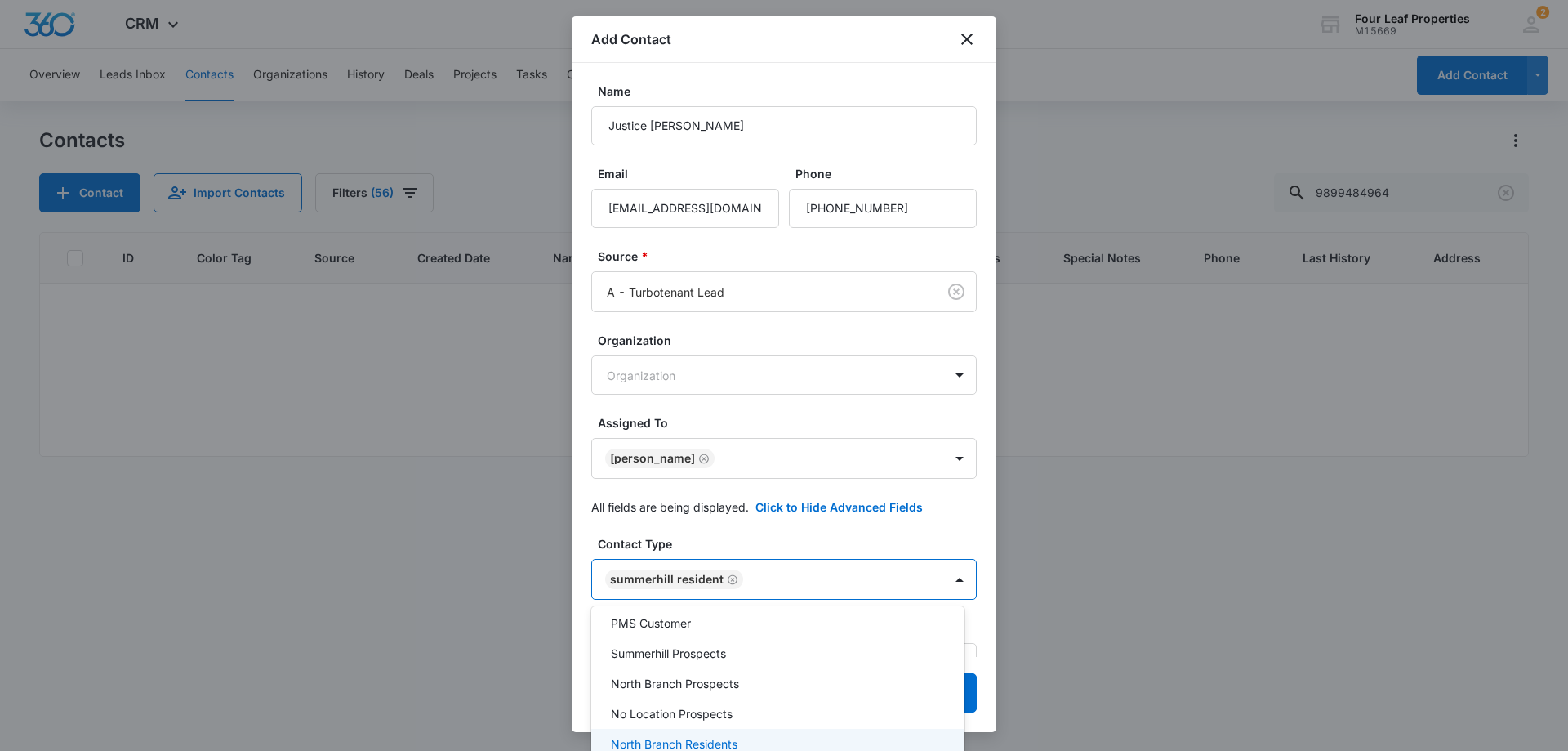
scroll to position [82, 0]
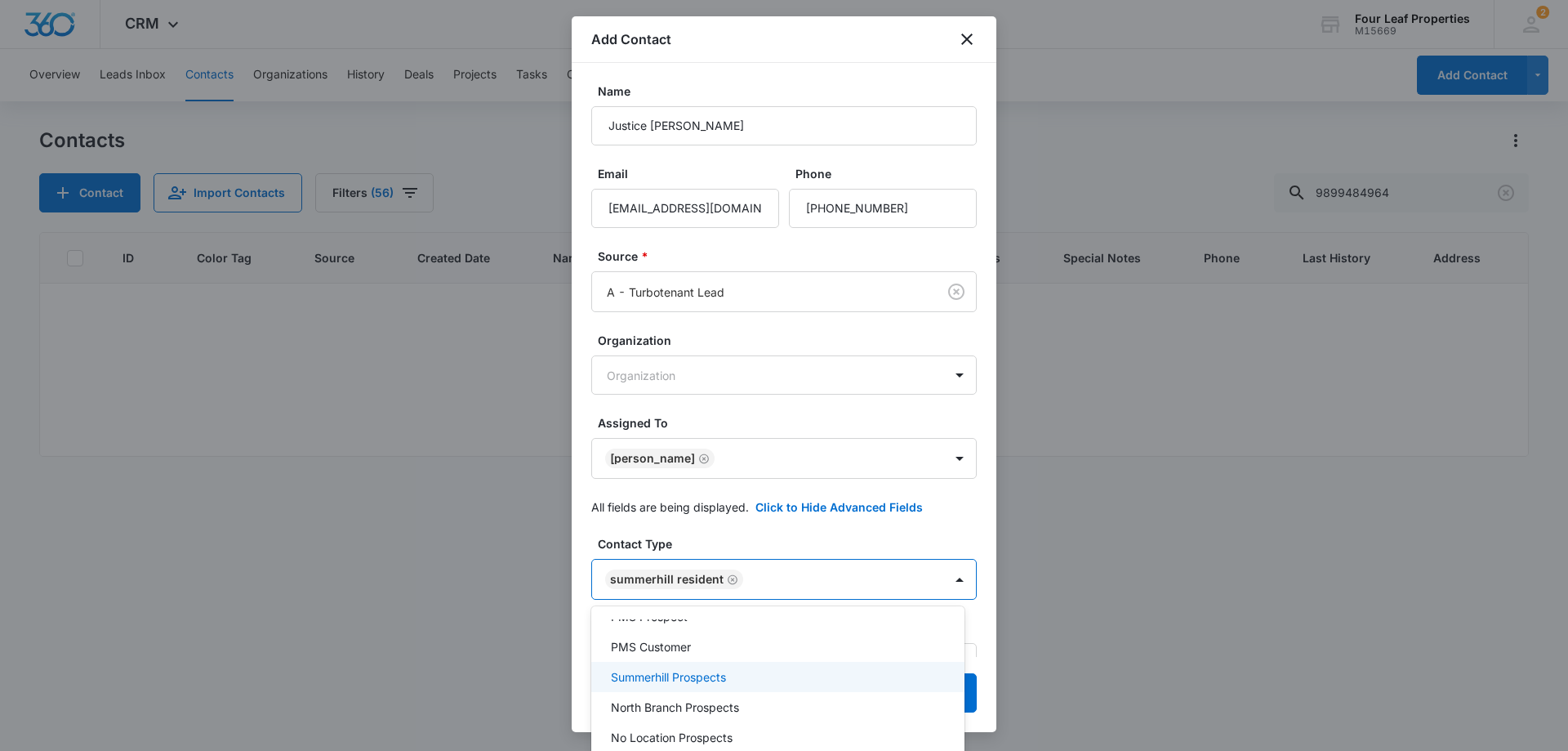
click at [750, 682] on div "Summerhill Prospects" at bounding box center [776, 677] width 330 height 17
click at [875, 582] on div at bounding box center [784, 376] width 1568 height 751
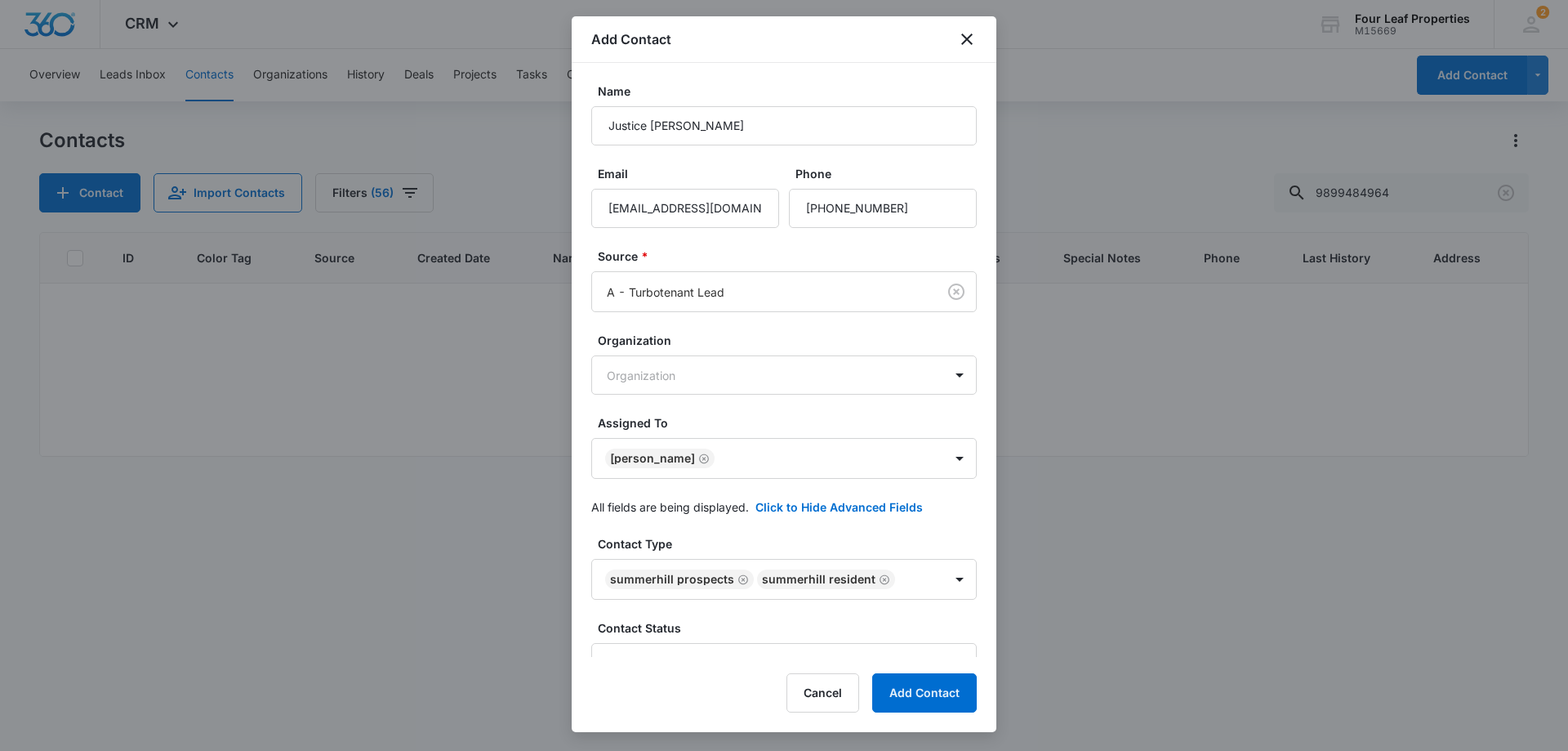
click at [878, 582] on icon "Remove Summerhill Resident" at bounding box center [884, 579] width 11 height 12
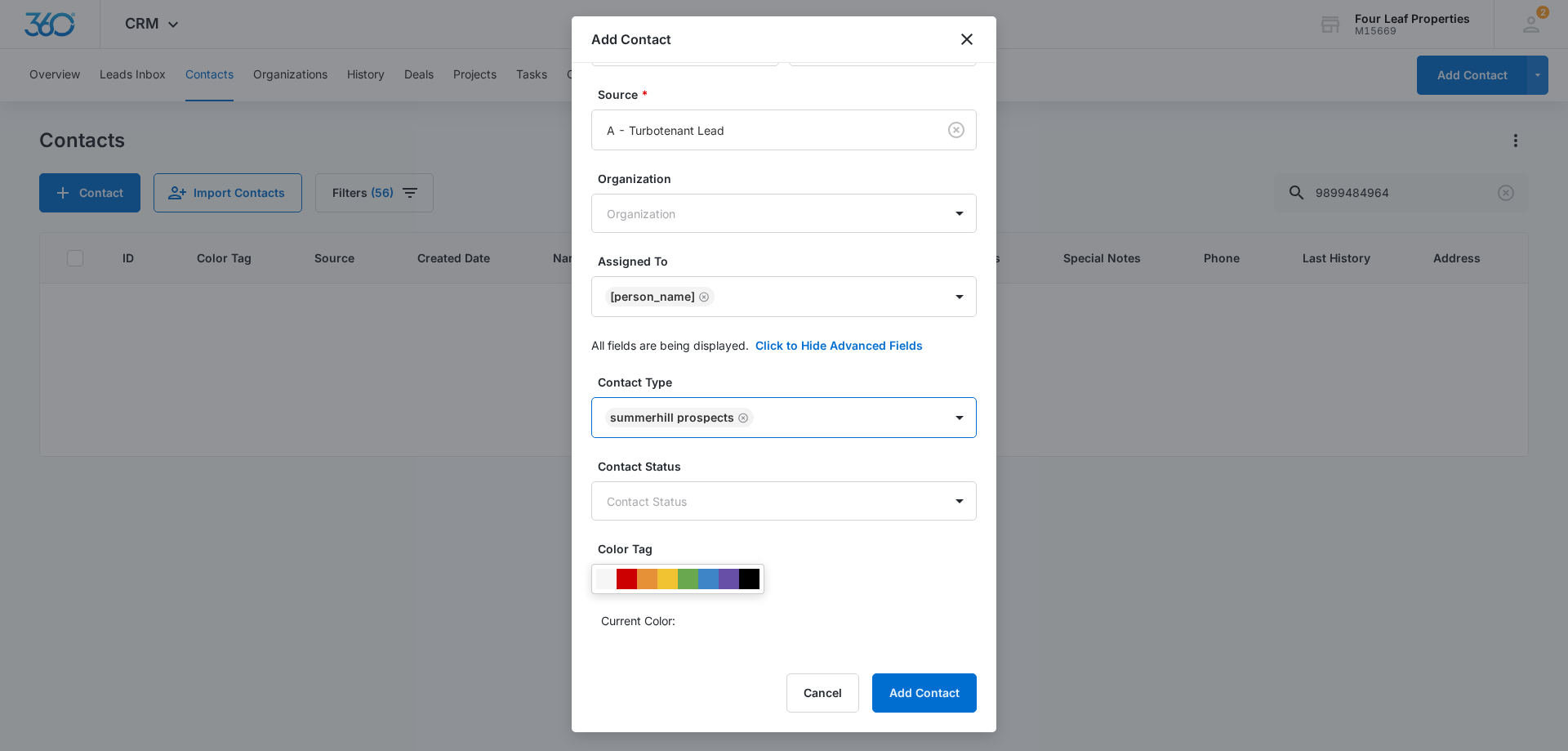
scroll to position [163, 0]
click at [767, 507] on body "CRM Apps Reputation Websites Forms CRM Email Social Shop Payments POS Content A…" at bounding box center [784, 376] width 1568 height 751
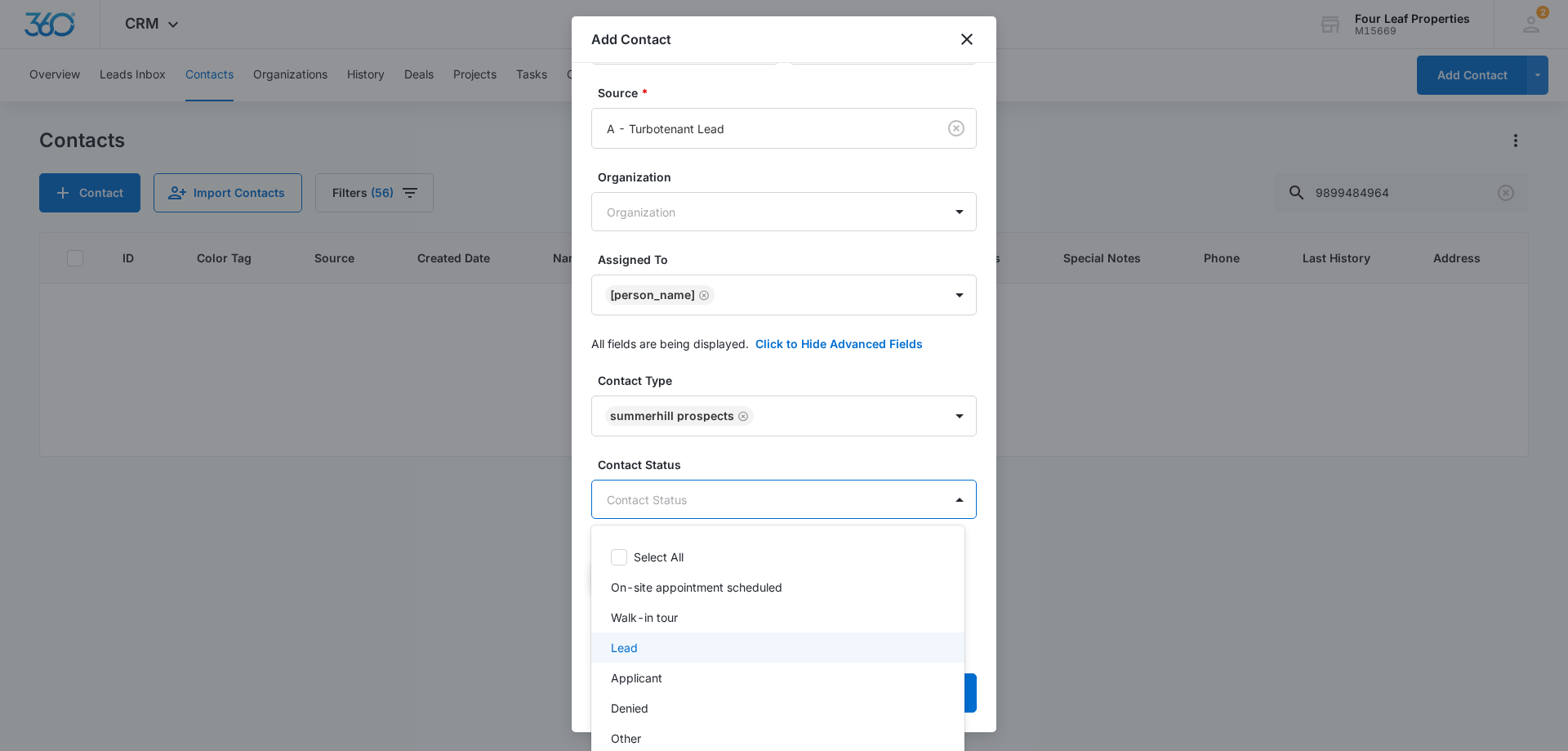
click at [742, 660] on div "Lead" at bounding box center [778, 648] width 373 height 30
click at [824, 477] on div at bounding box center [784, 376] width 1568 height 751
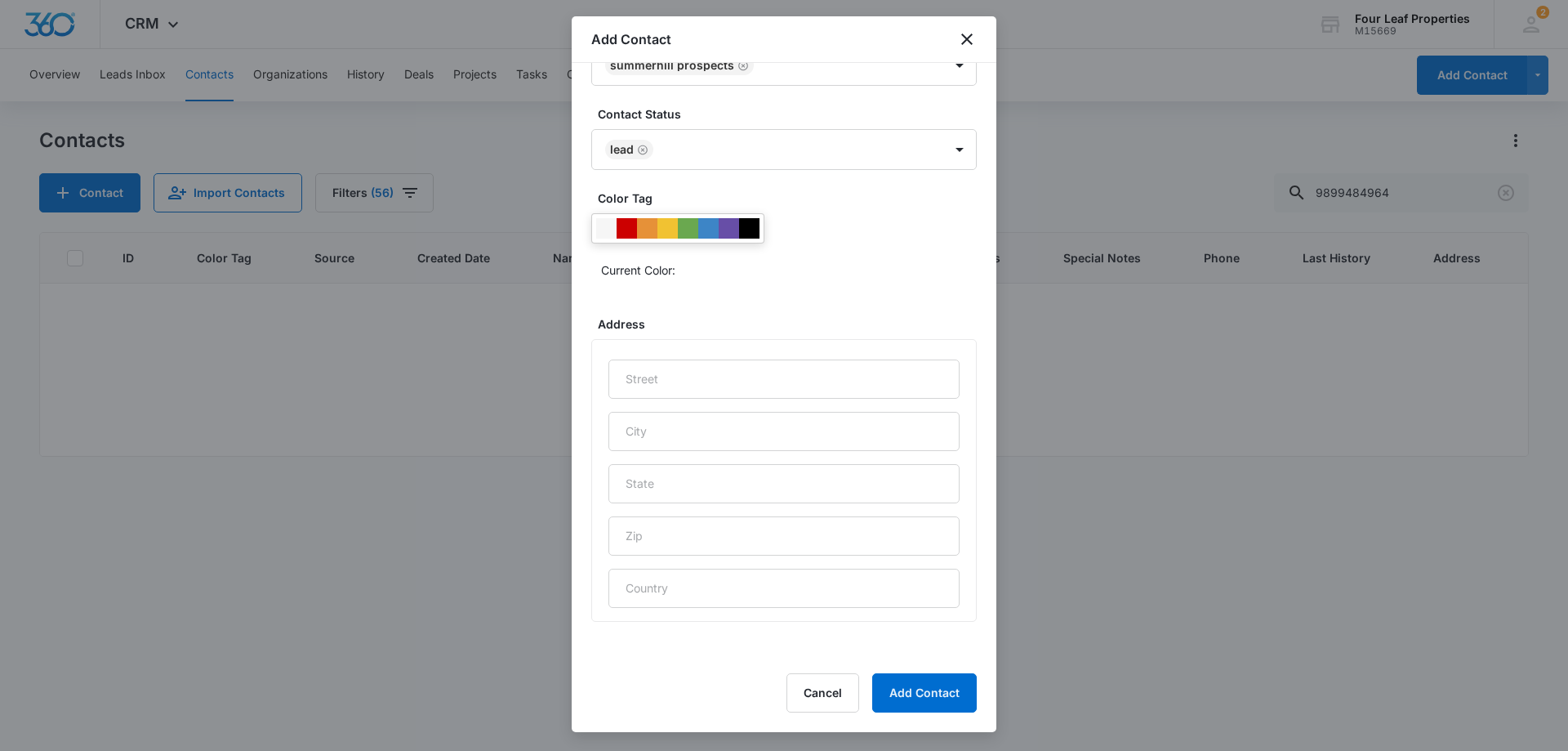
scroll to position [645, 0]
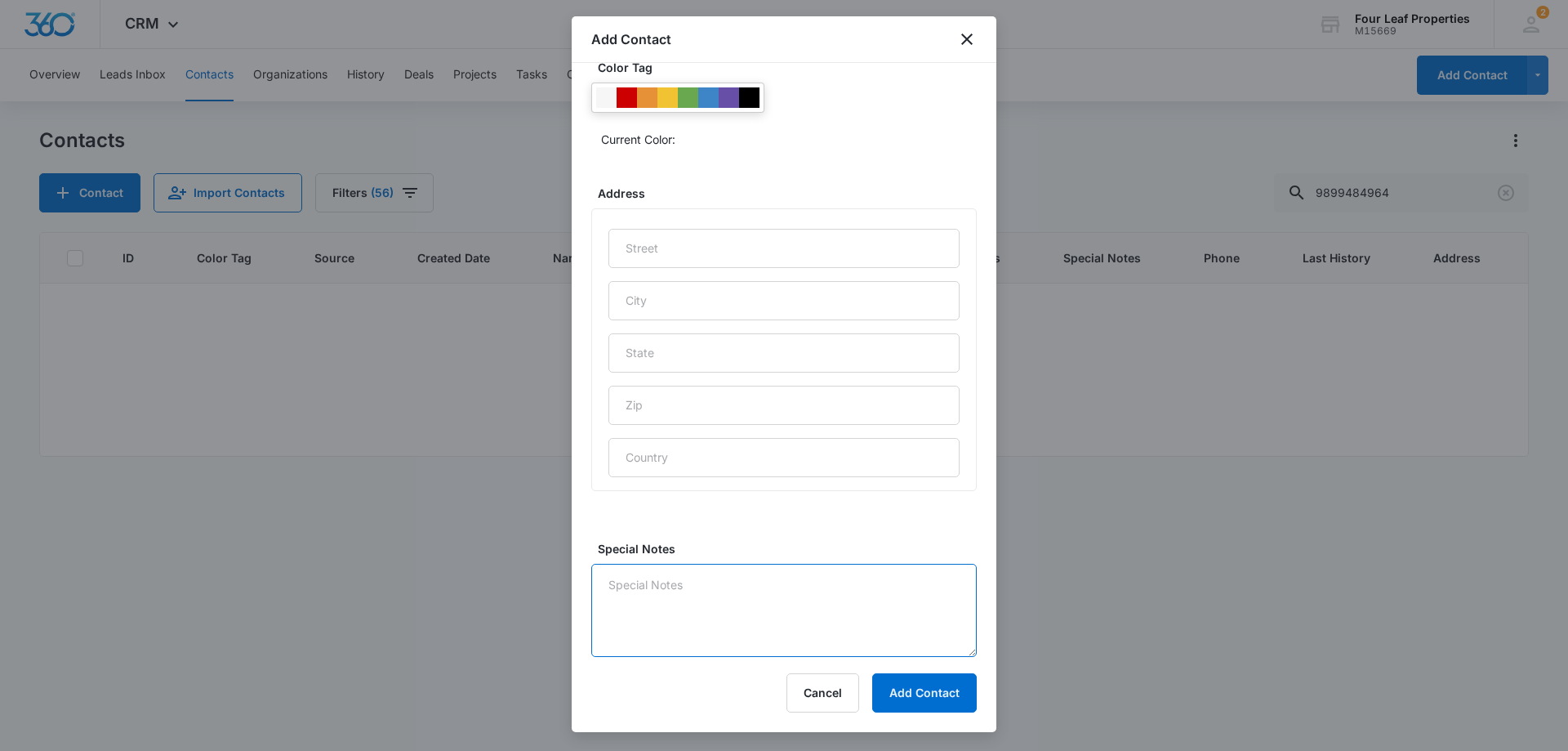
click at [765, 595] on textarea "Special Notes" at bounding box center [784, 609] width 386 height 93
type textarea "9/11 LM"
click at [918, 682] on button "Add Contact" at bounding box center [923, 693] width 104 height 39
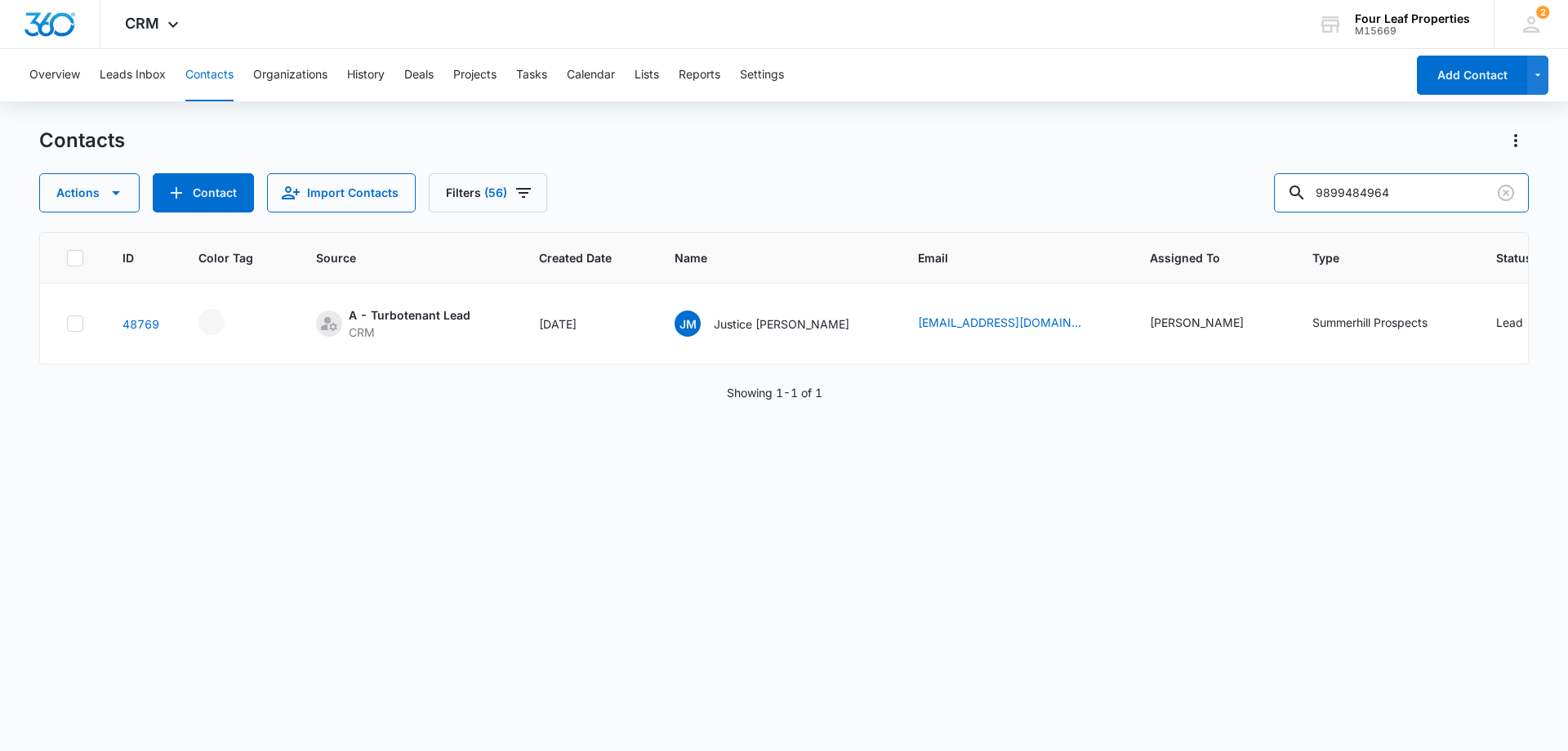
drag, startPoint x: 1417, startPoint y: 186, endPoint x: 1076, endPoint y: 209, distance: 341.8
click at [1076, 209] on div "Actions Contact Import Contacts Filters [PHONE_NUMBER]" at bounding box center [784, 192] width 1489 height 39
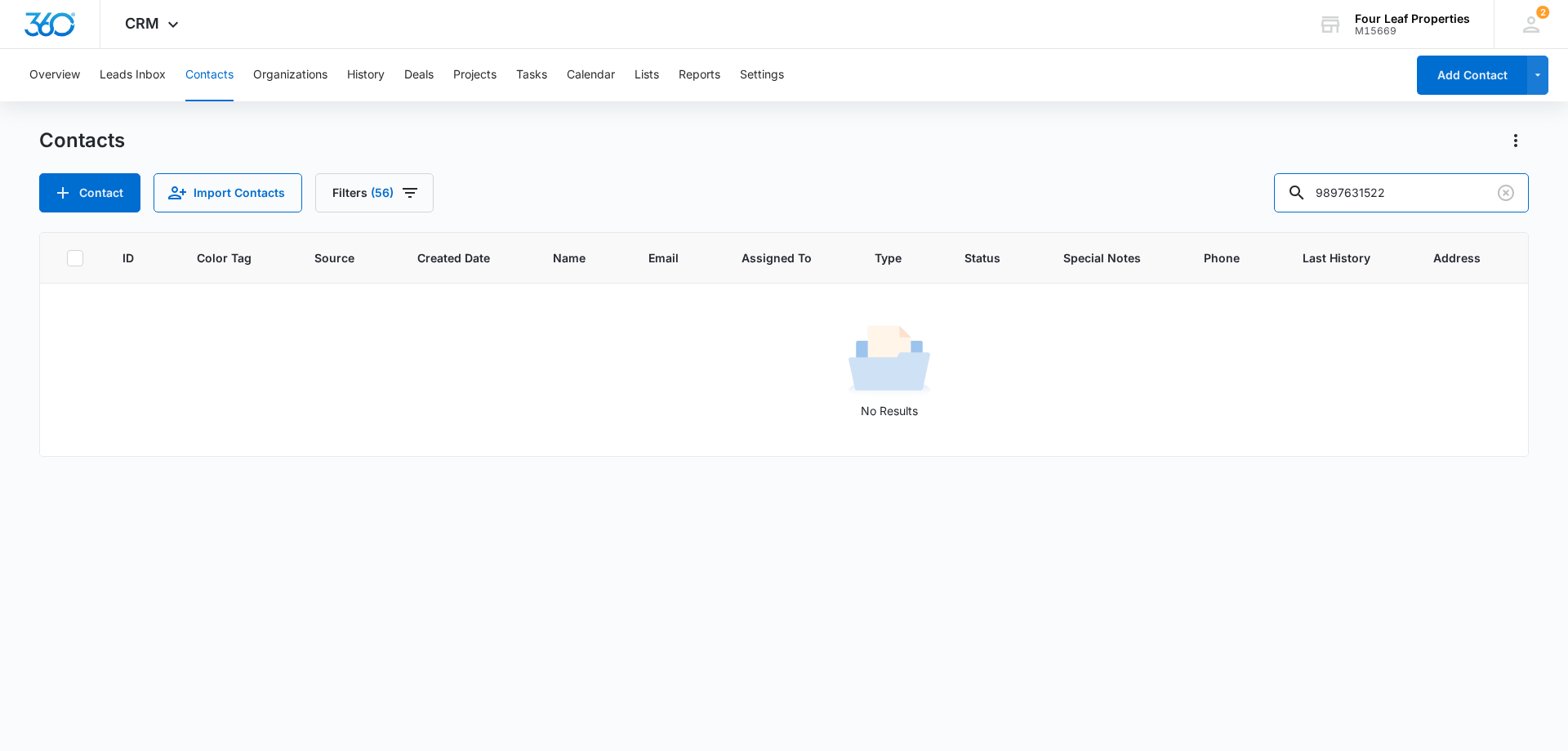
drag, startPoint x: 1400, startPoint y: 191, endPoint x: 1183, endPoint y: 211, distance: 217.9
click at [1190, 208] on div "Contact Import Contacts Filters [PHONE_NUMBER]" at bounding box center [784, 192] width 1489 height 39
type input "[PERSON_NAME]"
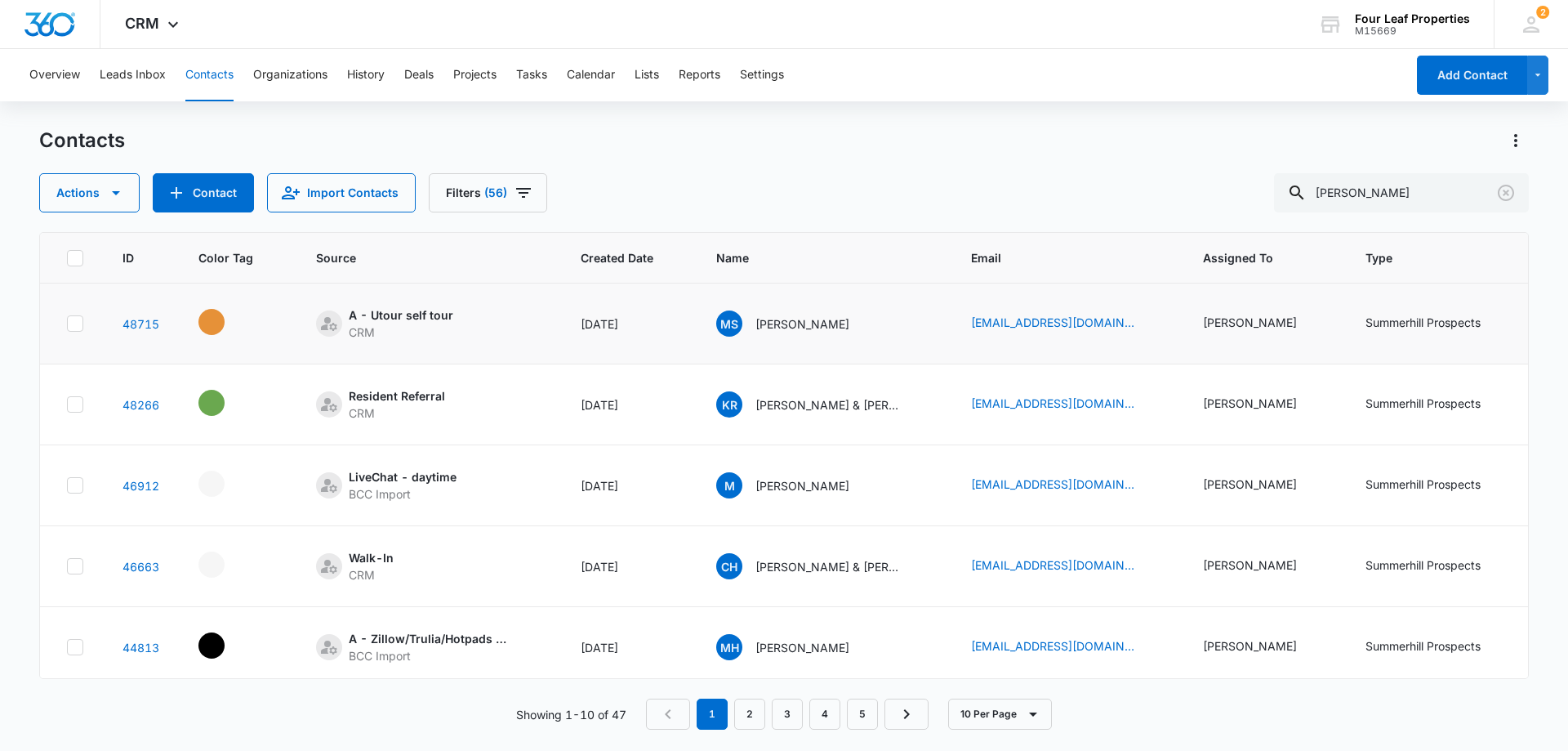
drag, startPoint x: 1009, startPoint y: 324, endPoint x: 941, endPoint y: 336, distance: 69.1
click at [941, 336] on td "MS [PERSON_NAME]" at bounding box center [824, 324] width 255 height 81
